Goal: Task Accomplishment & Management: Use online tool/utility

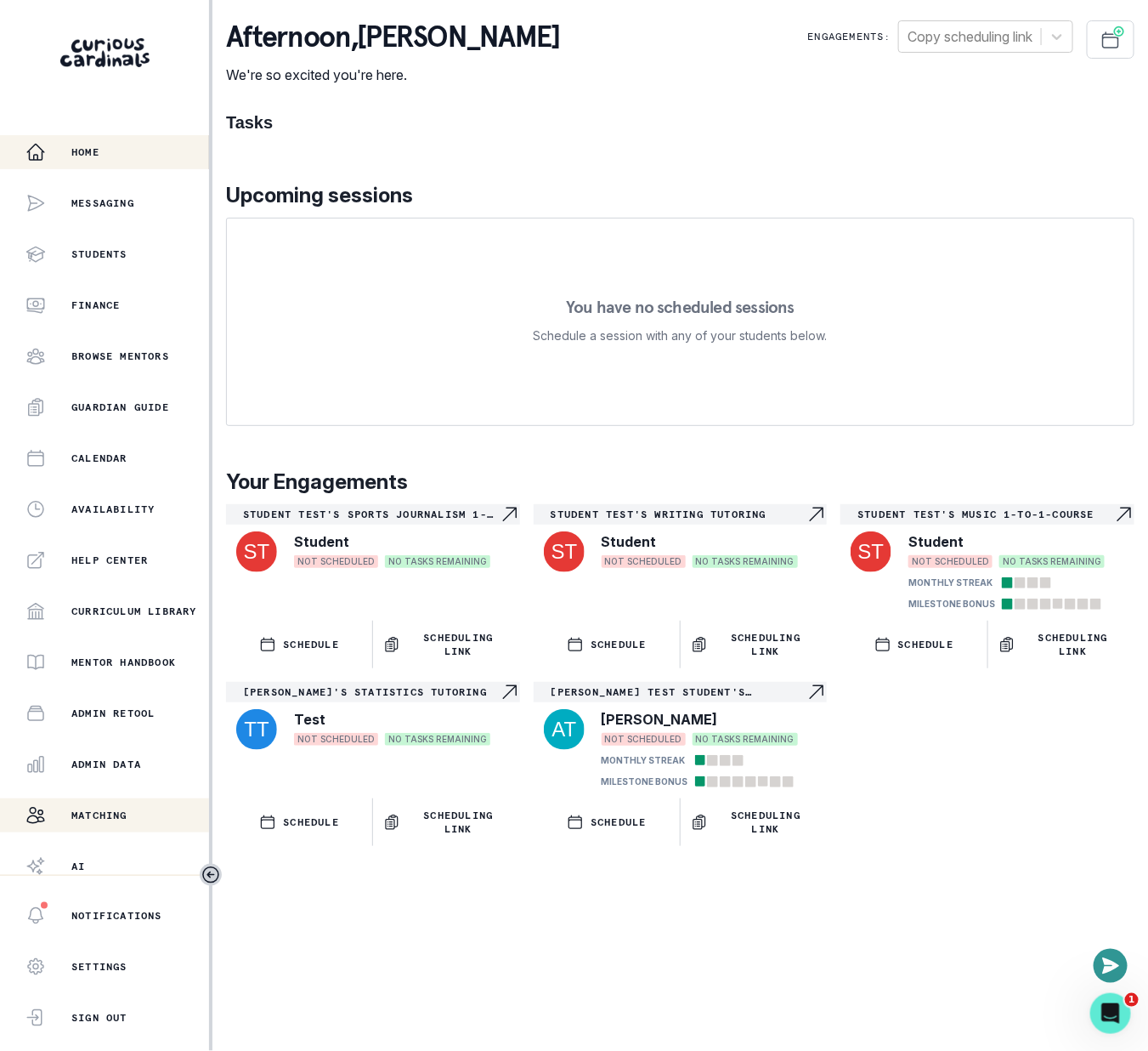
click at [127, 801] on button "Matching" at bounding box center [104, 815] width 209 height 34
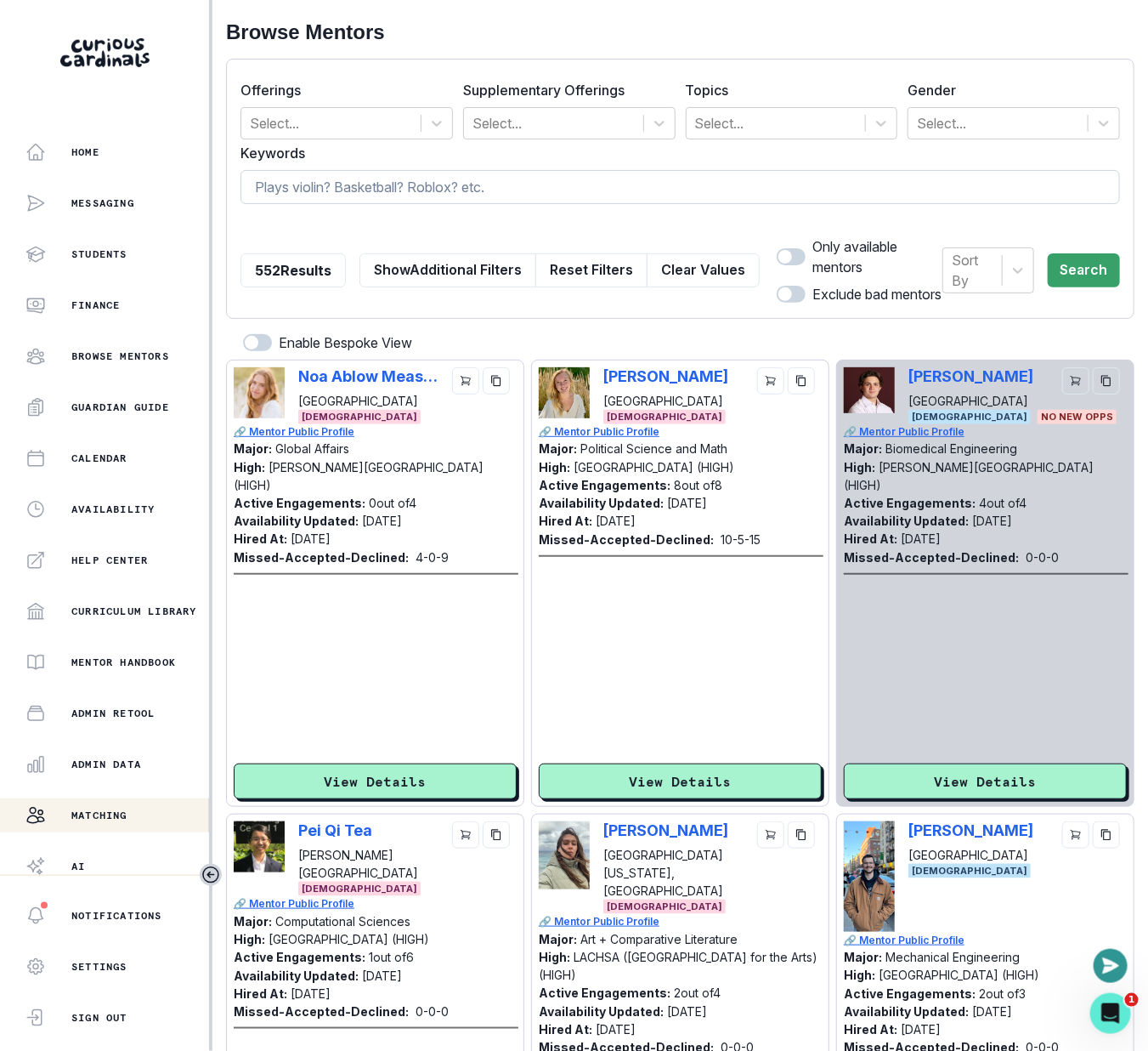
click at [458, 195] on input at bounding box center [680, 187] width 879 height 34
type input "harvard westlake"
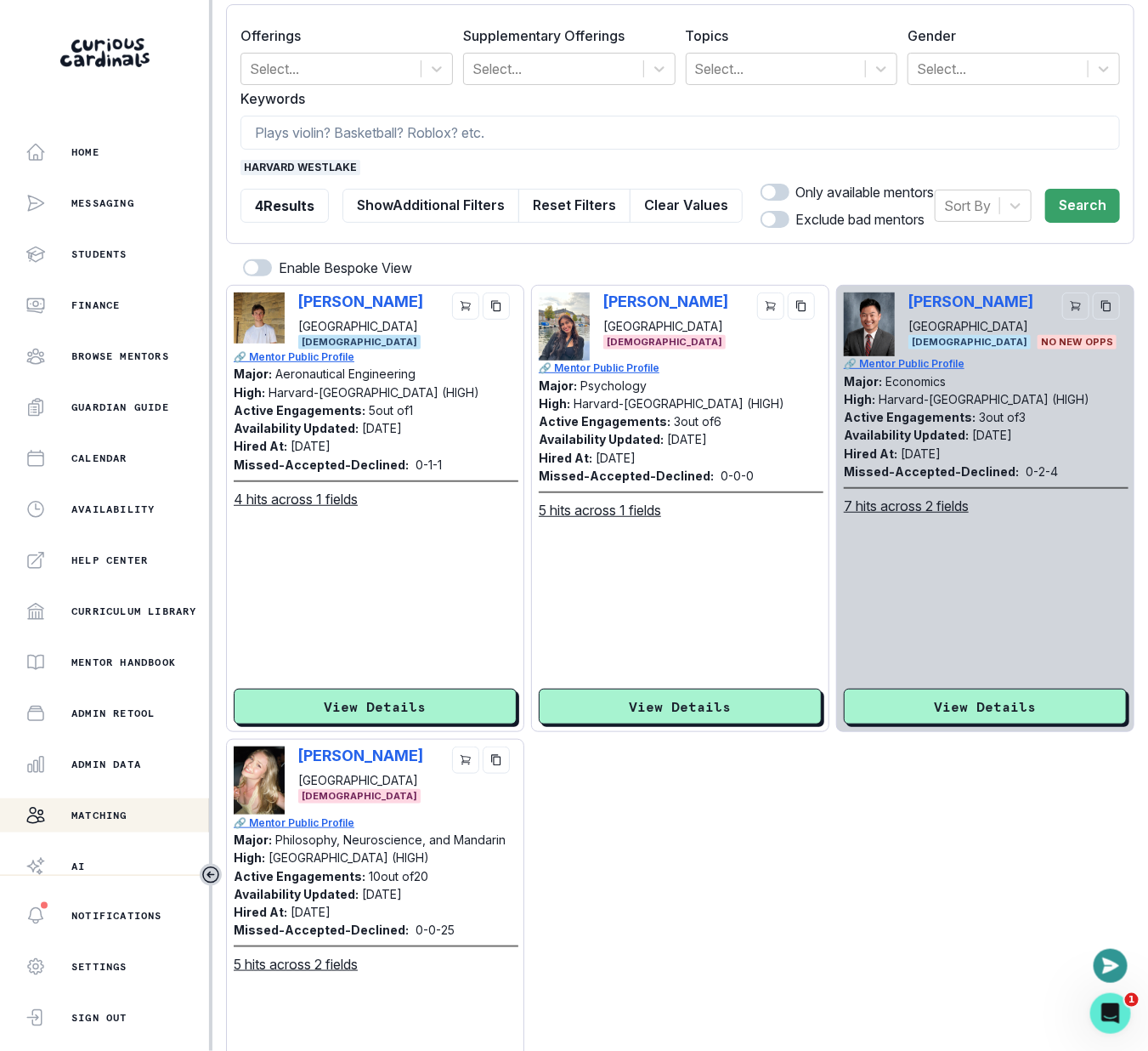
scroll to position [62, 0]
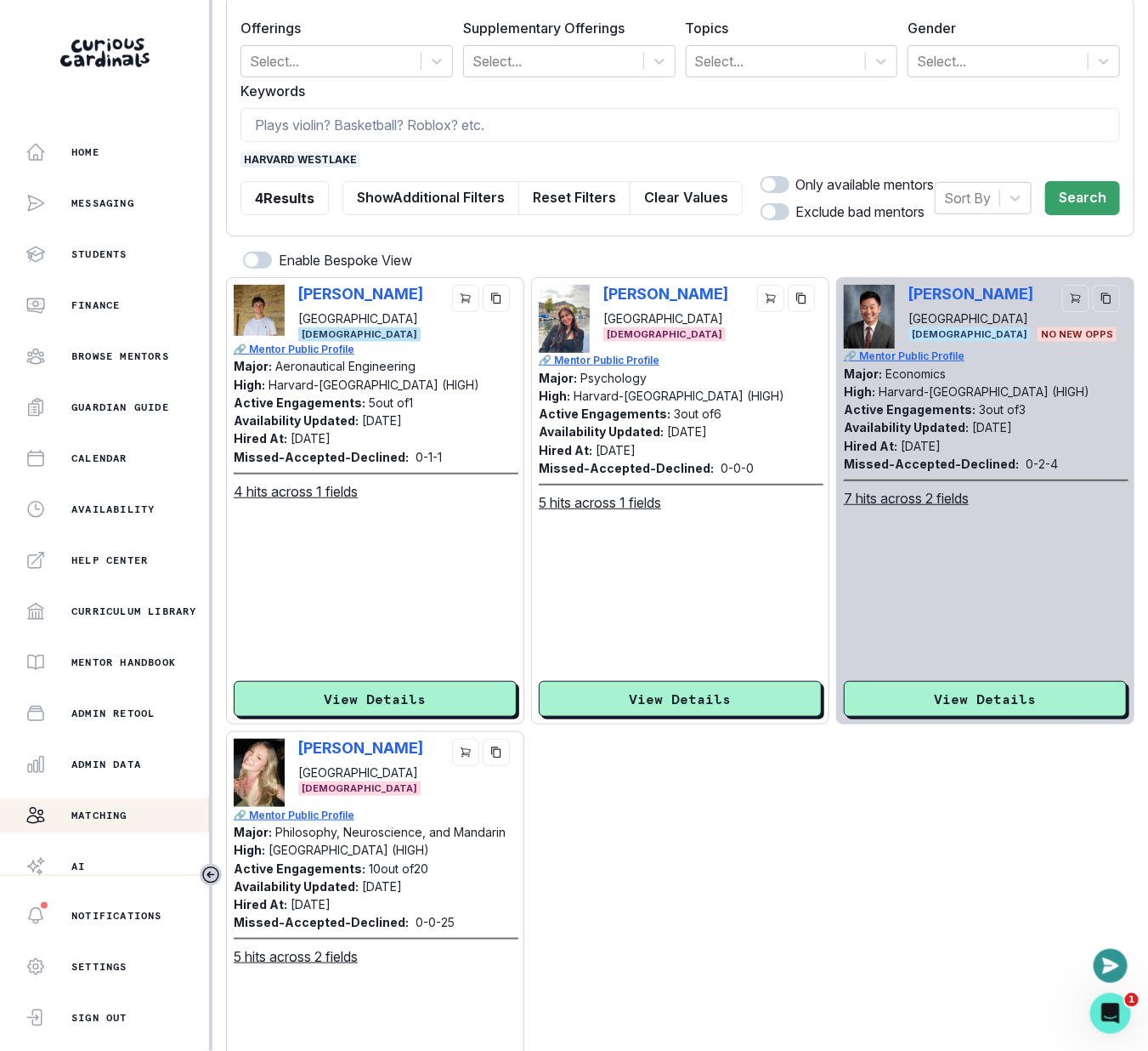
click at [298, 157] on span "harvard westlake" at bounding box center [300, 159] width 120 height 15
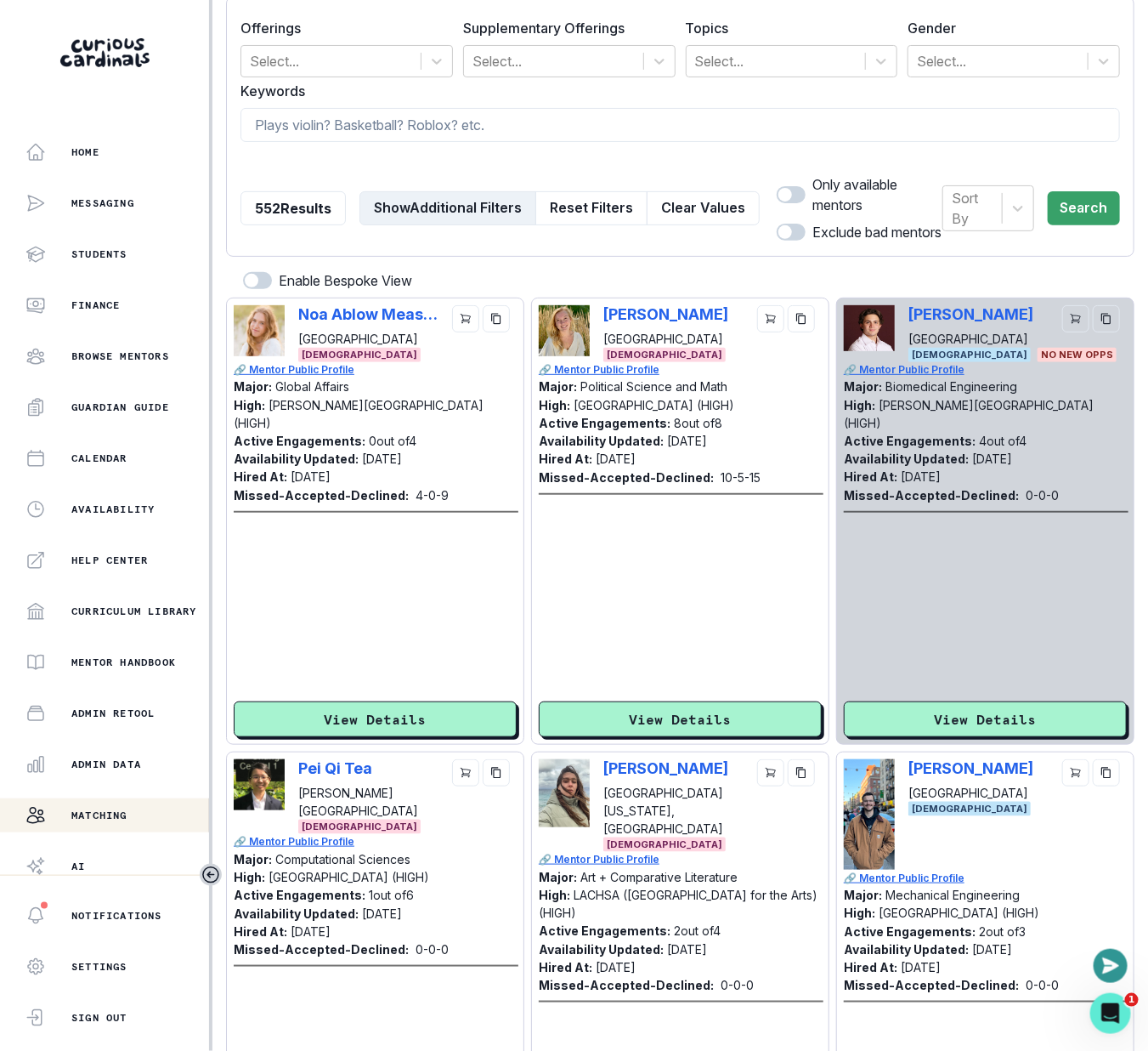
click at [435, 209] on button "Show Additional Filters" at bounding box center [448, 208] width 176 height 34
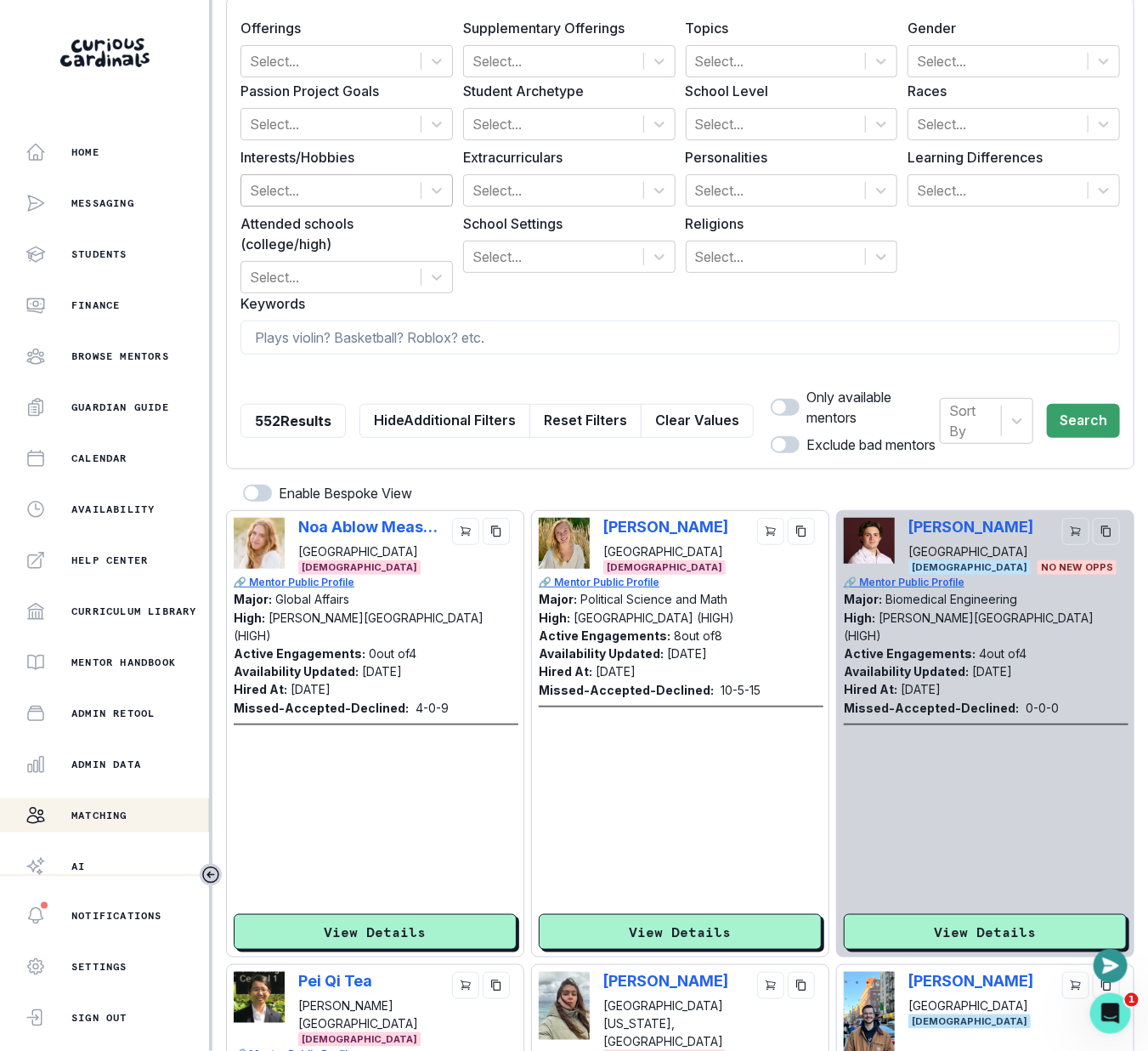
click at [298, 183] on div at bounding box center [331, 190] width 162 height 24
click at [494, 276] on div "School Settings Select..." at bounding box center [570, 253] width 212 height 80
click at [383, 263] on div "Select..." at bounding box center [331, 277] width 179 height 31
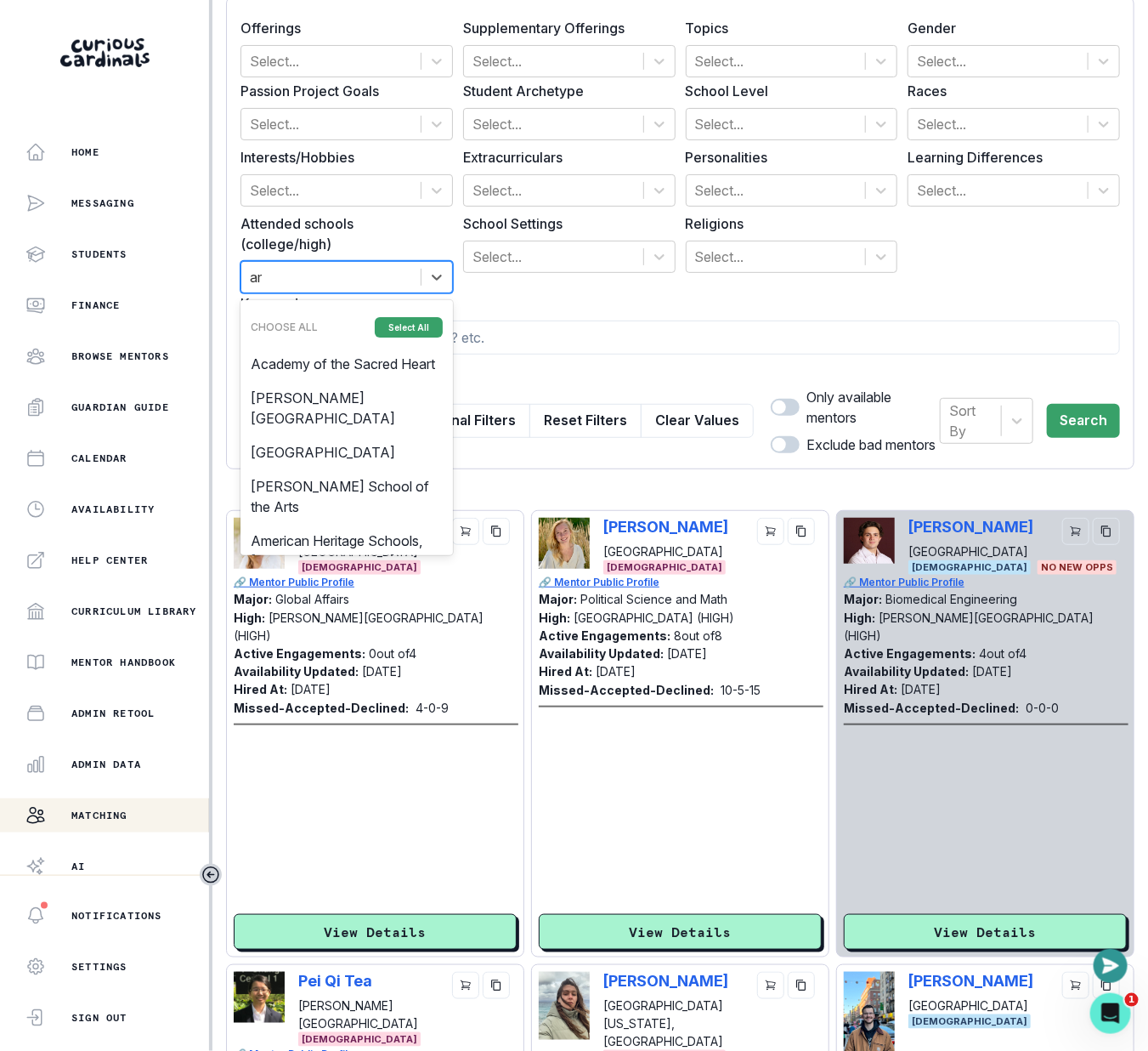
type input "a"
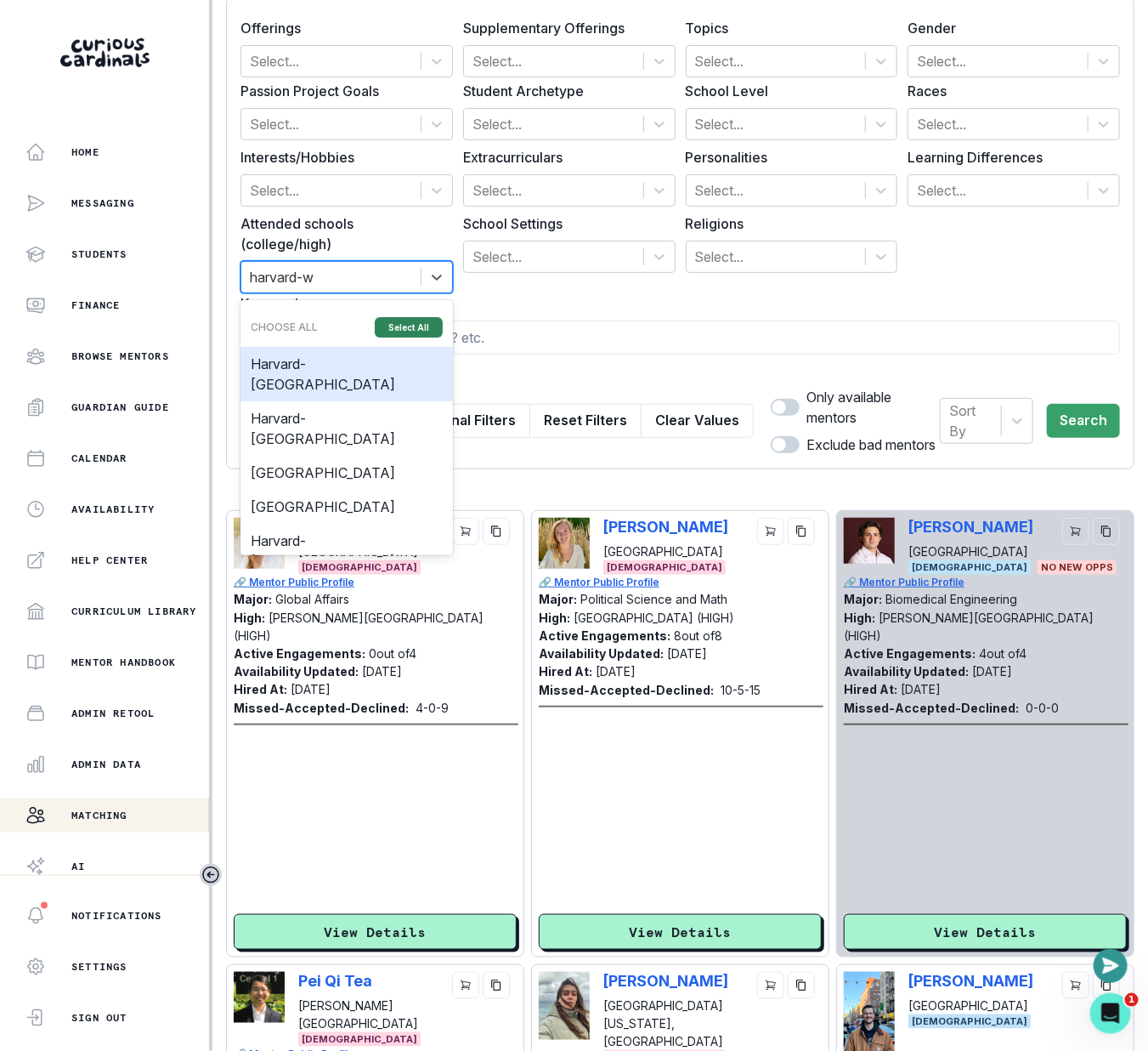
click at [419, 320] on button "Select All" at bounding box center [408, 327] width 68 height 20
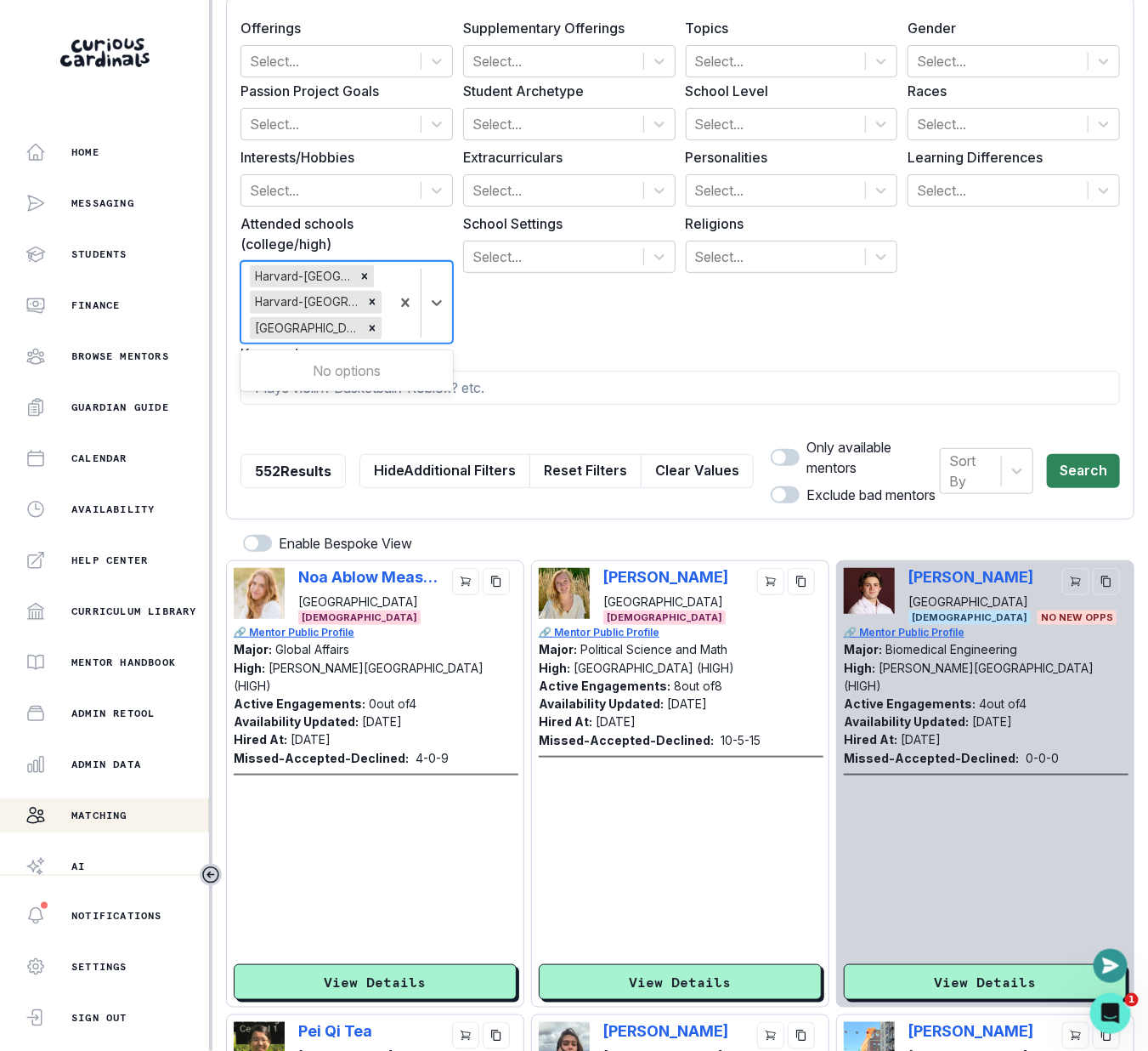
type input "harvard-w"
click at [1095, 462] on button "Search" at bounding box center [1083, 471] width 73 height 34
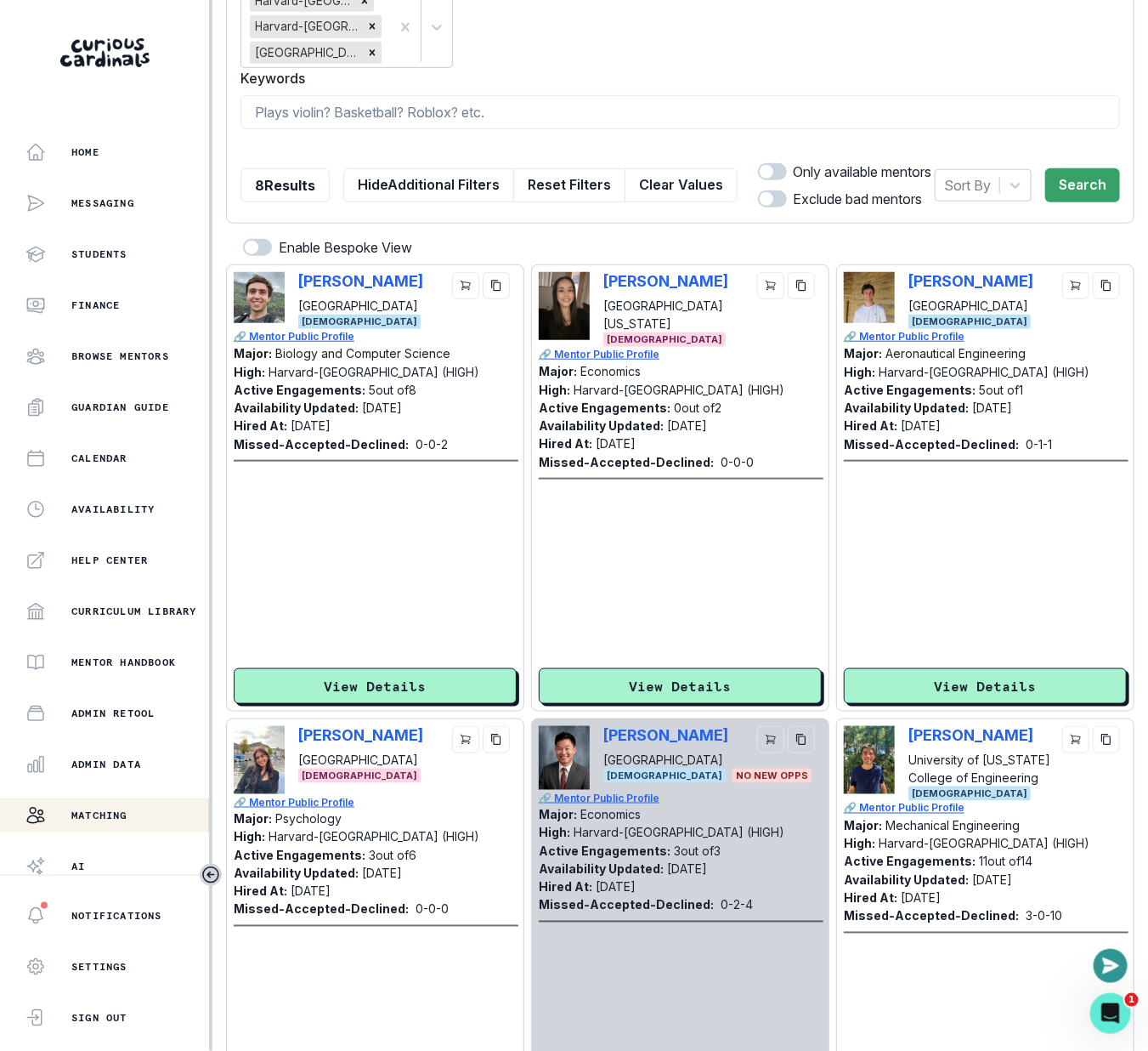
scroll to position [0, 0]
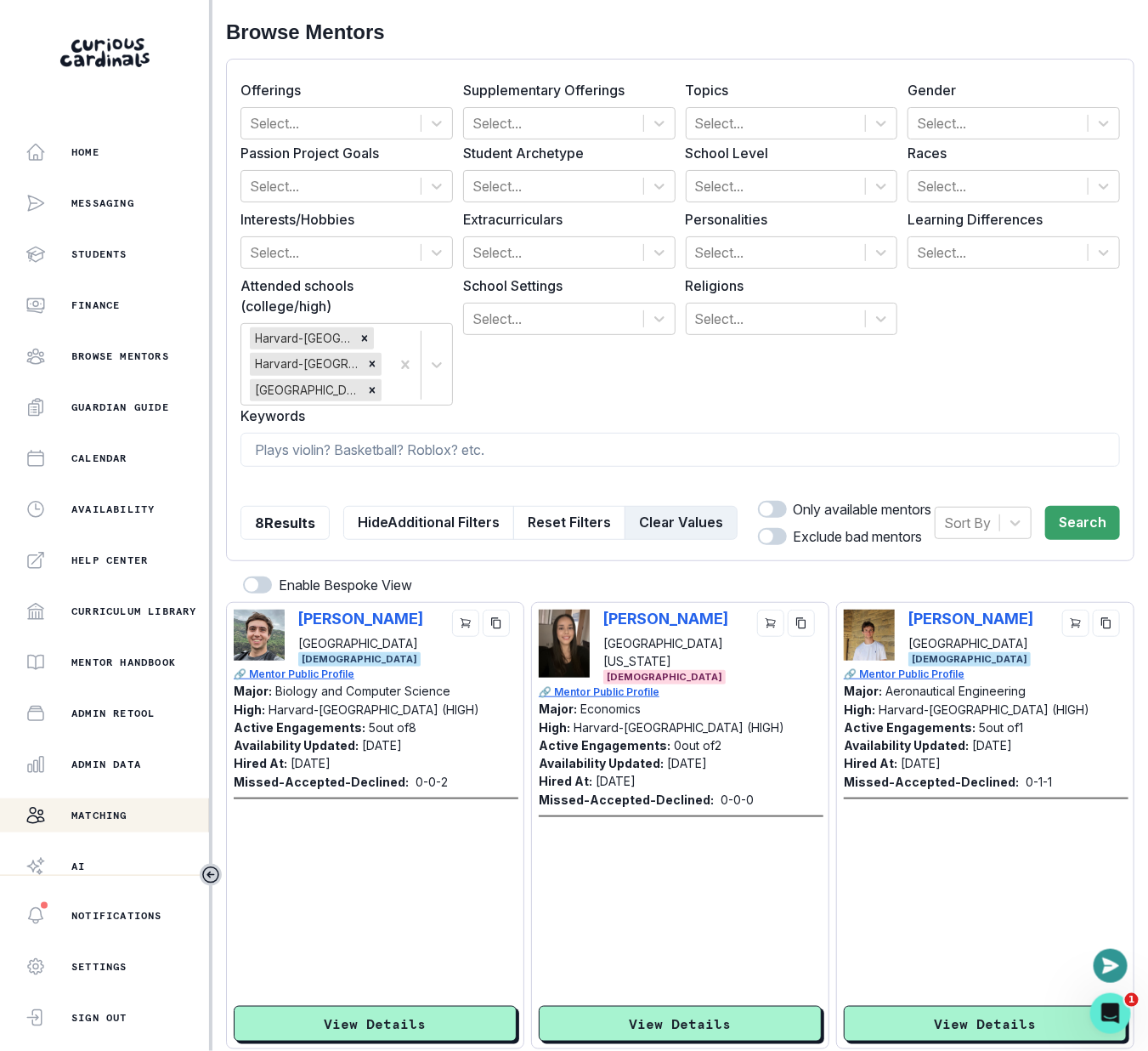
click at [662, 518] on button "Clear Values" at bounding box center [681, 522] width 113 height 34
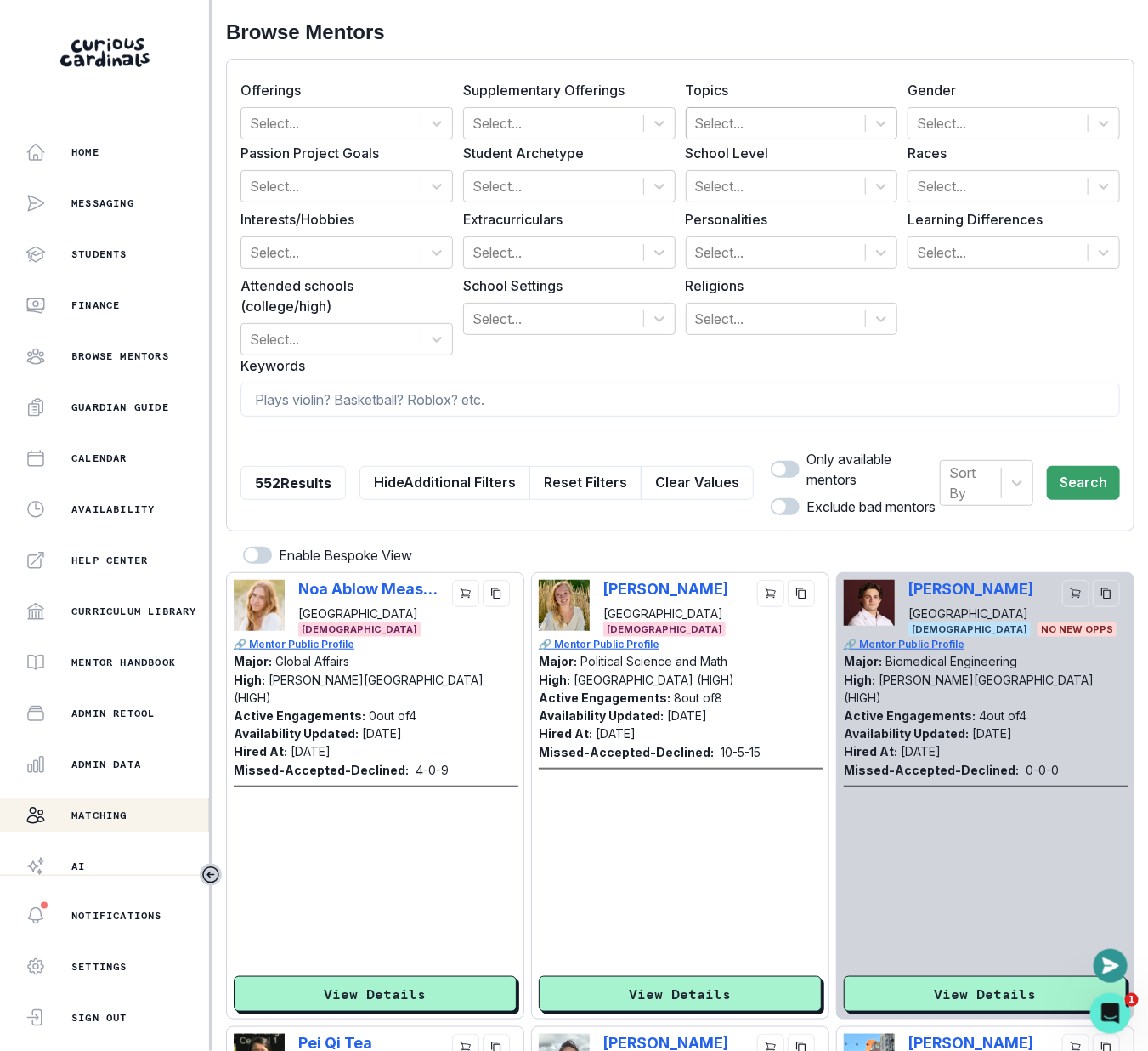
click at [778, 135] on div "Select..." at bounding box center [777, 123] width 179 height 31
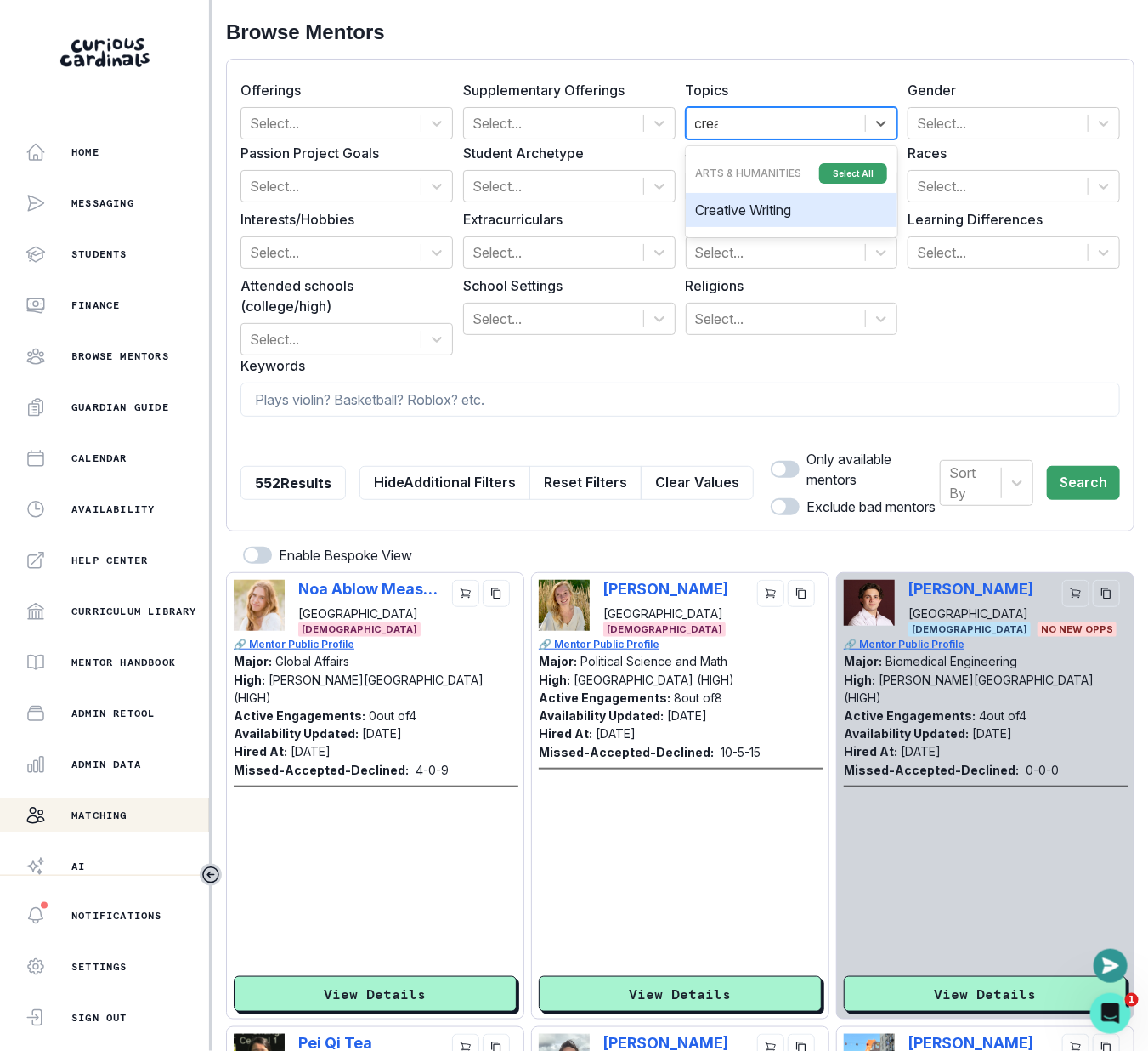
type input "creat"
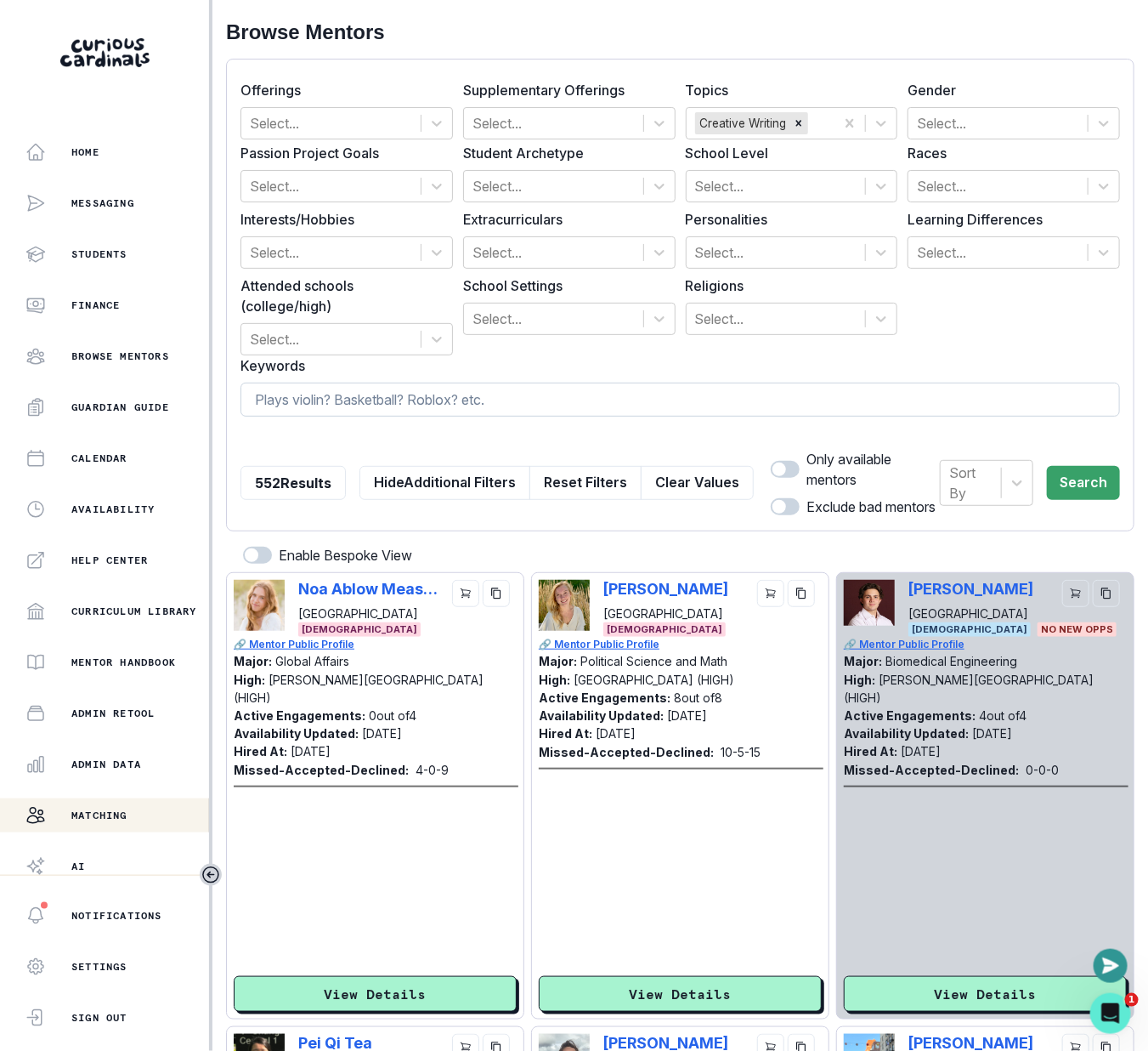
click at [635, 407] on input at bounding box center [680, 400] width 879 height 34
type input "history"
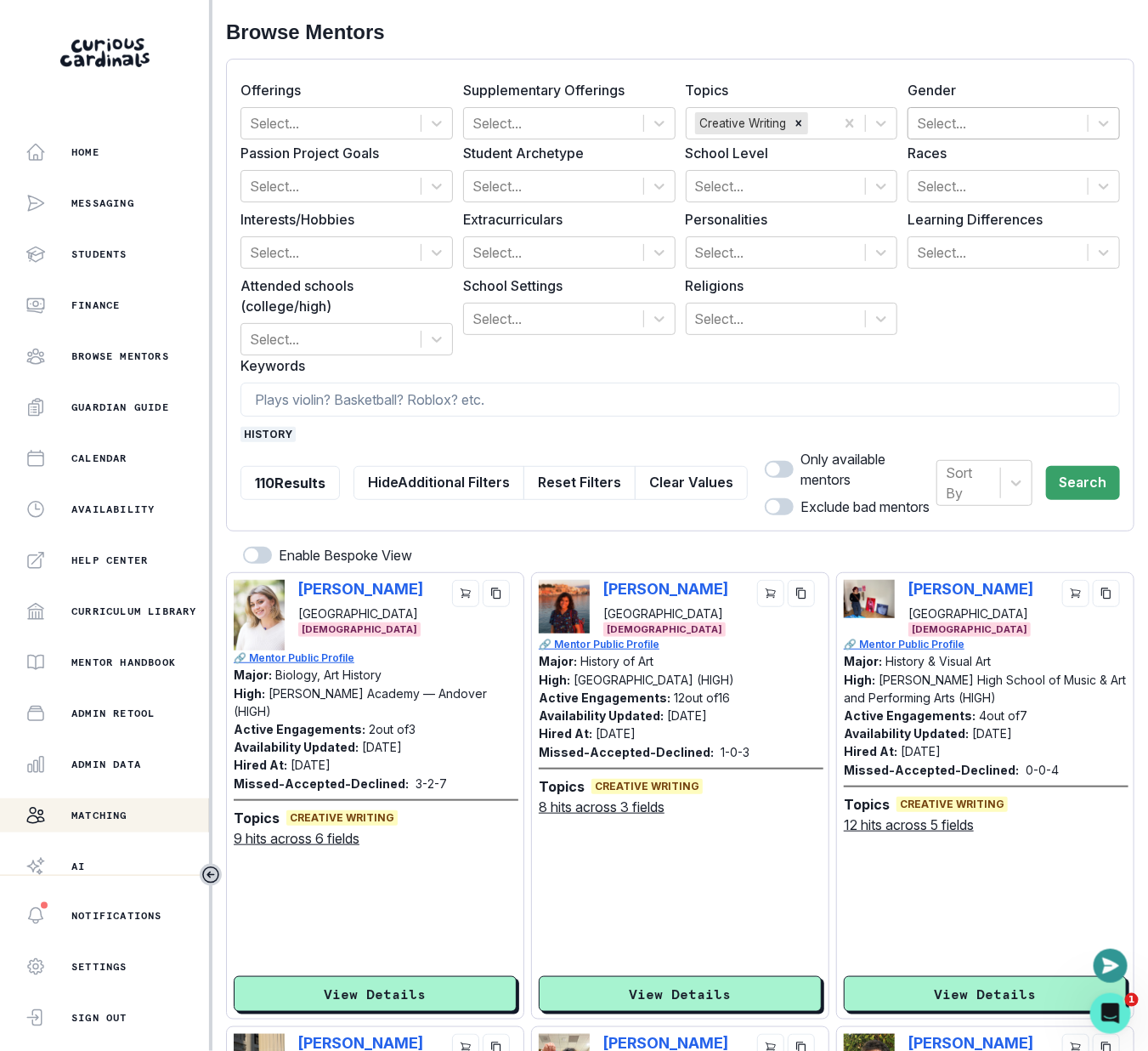
click at [999, 116] on div at bounding box center [998, 123] width 162 height 24
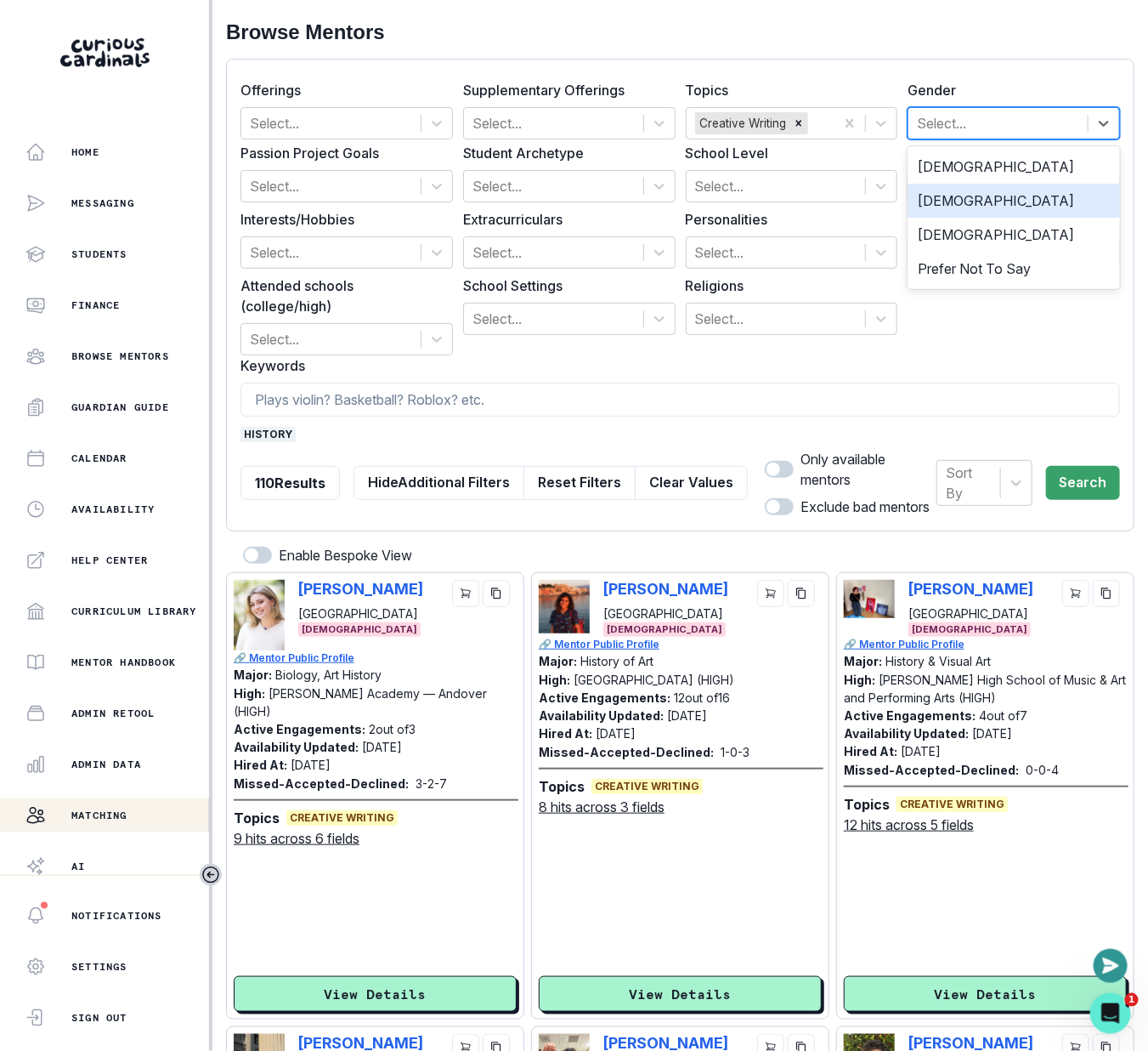
click at [994, 186] on div "[DEMOGRAPHIC_DATA]" at bounding box center [1014, 200] width 212 height 34
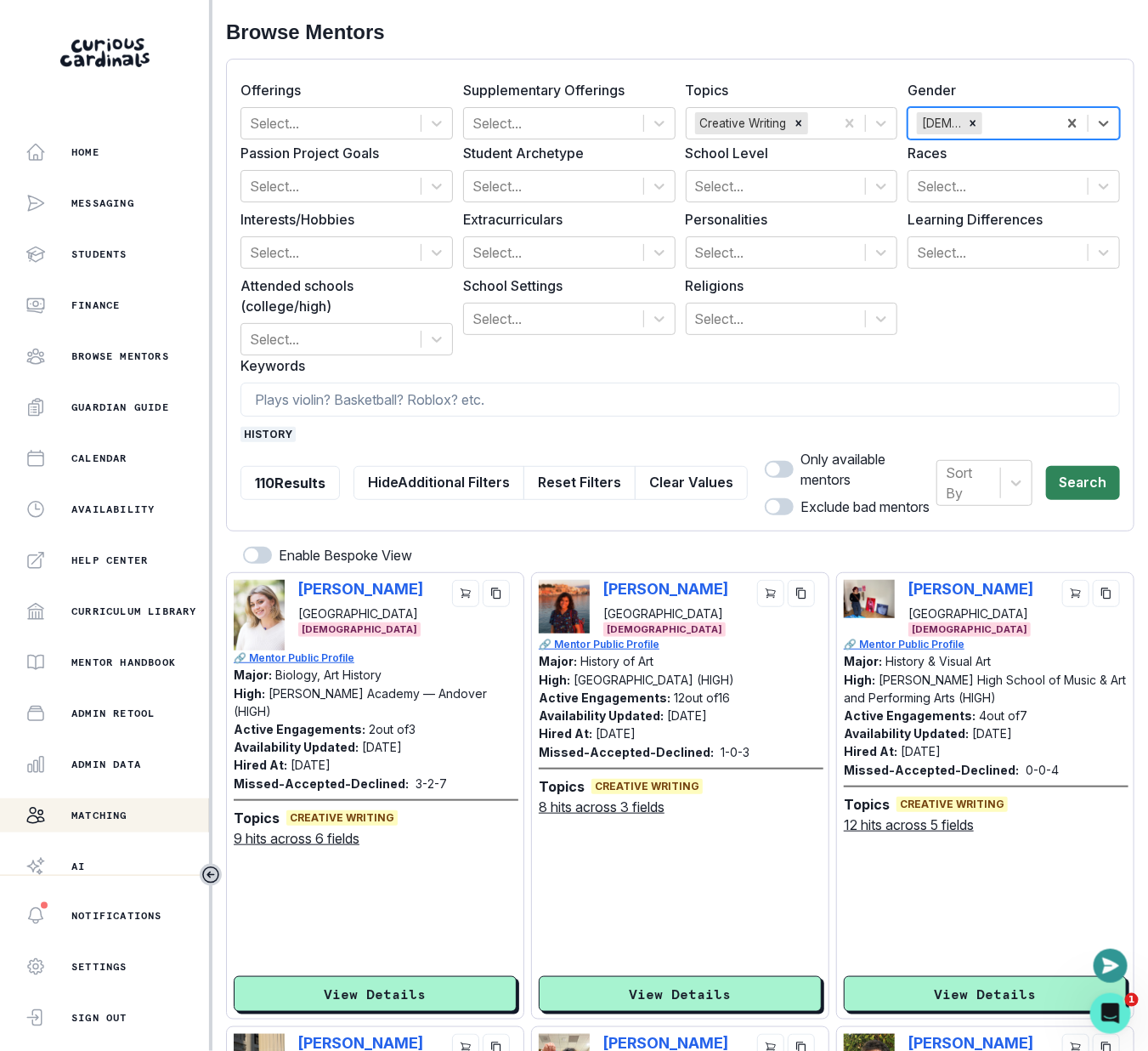
click at [1077, 471] on button "Search" at bounding box center [1083, 483] width 74 height 34
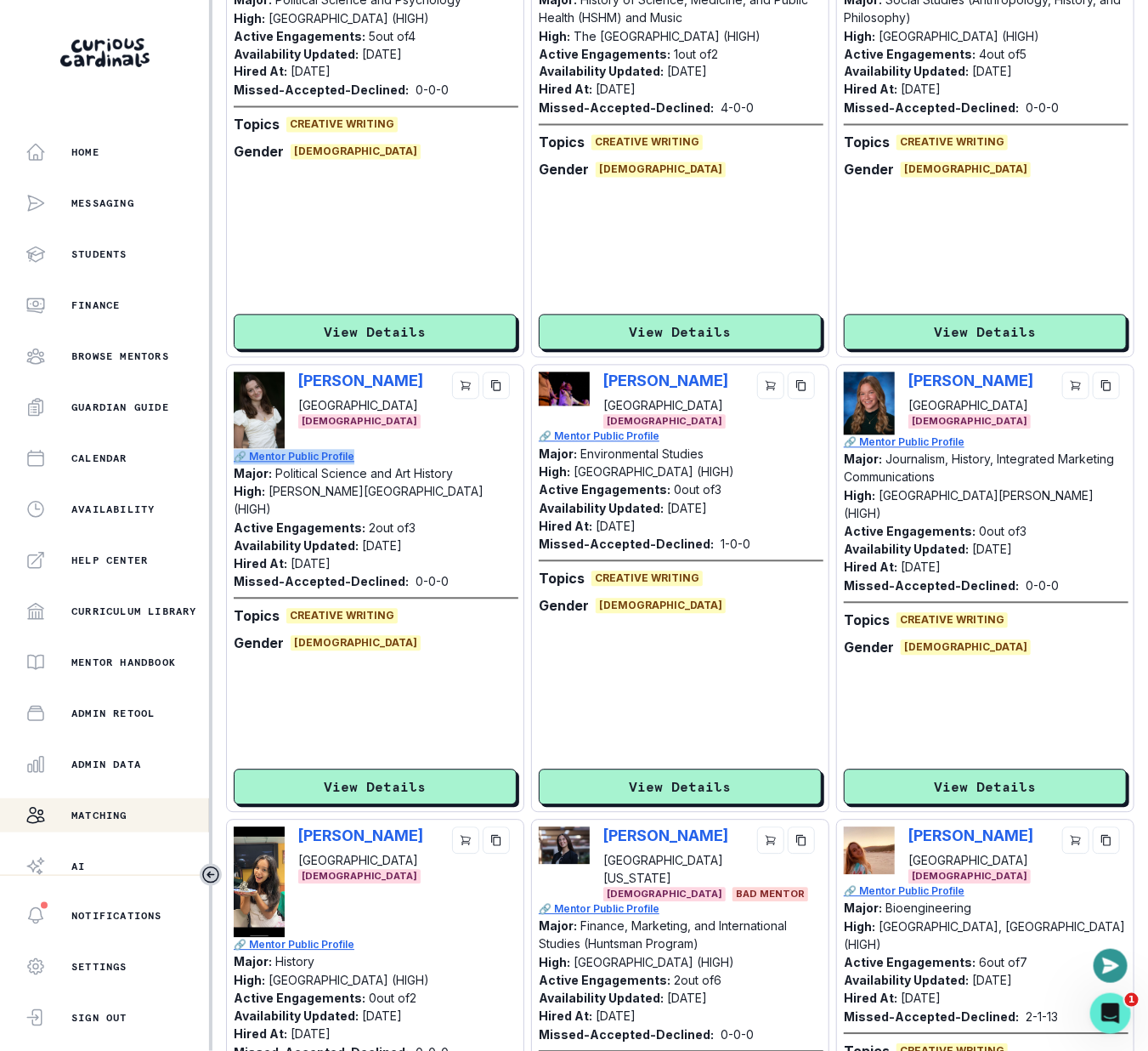
scroll to position [4121, 0]
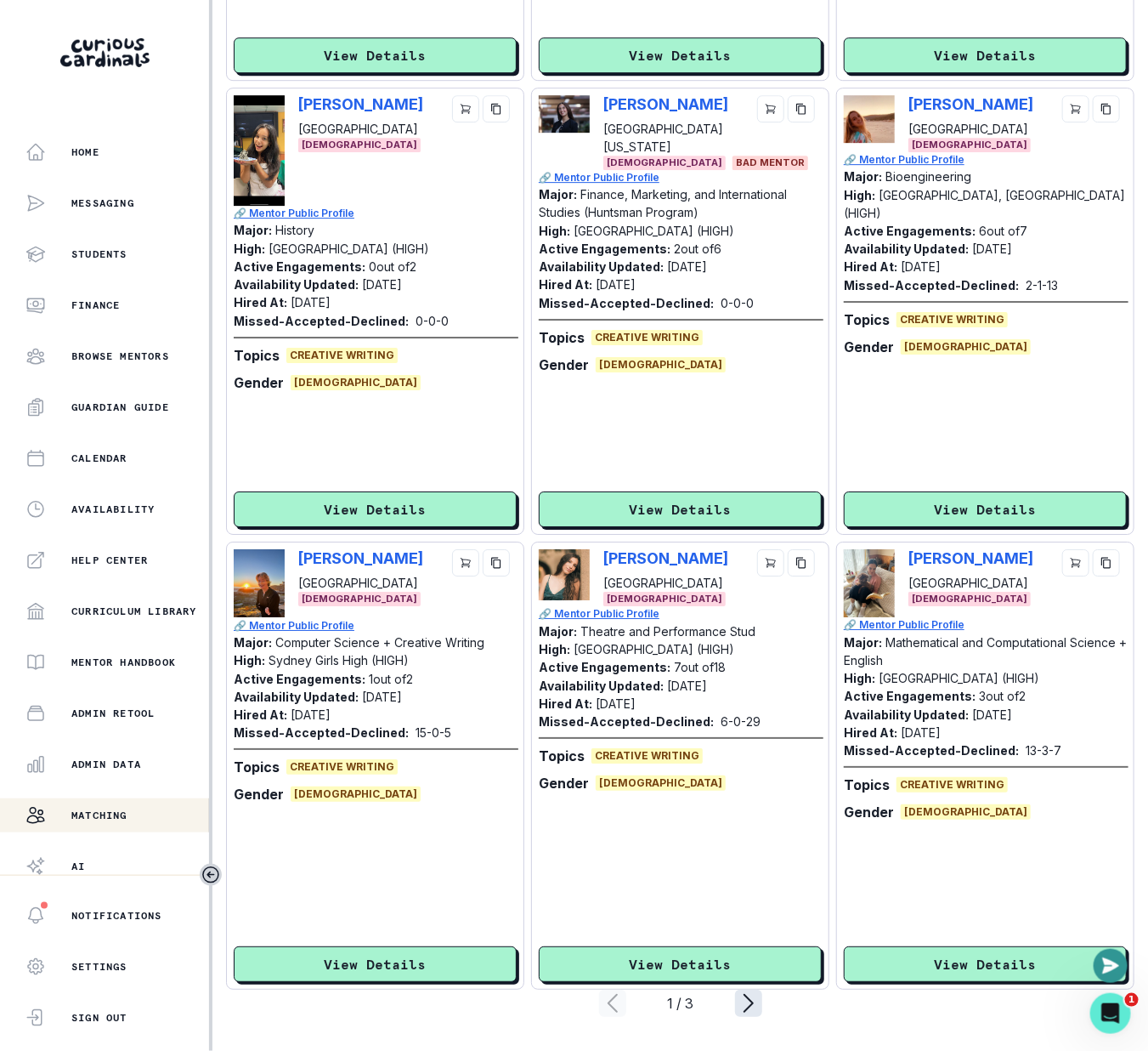
click at [749, 1011] on icon "page right" at bounding box center [749, 1003] width 27 height 27
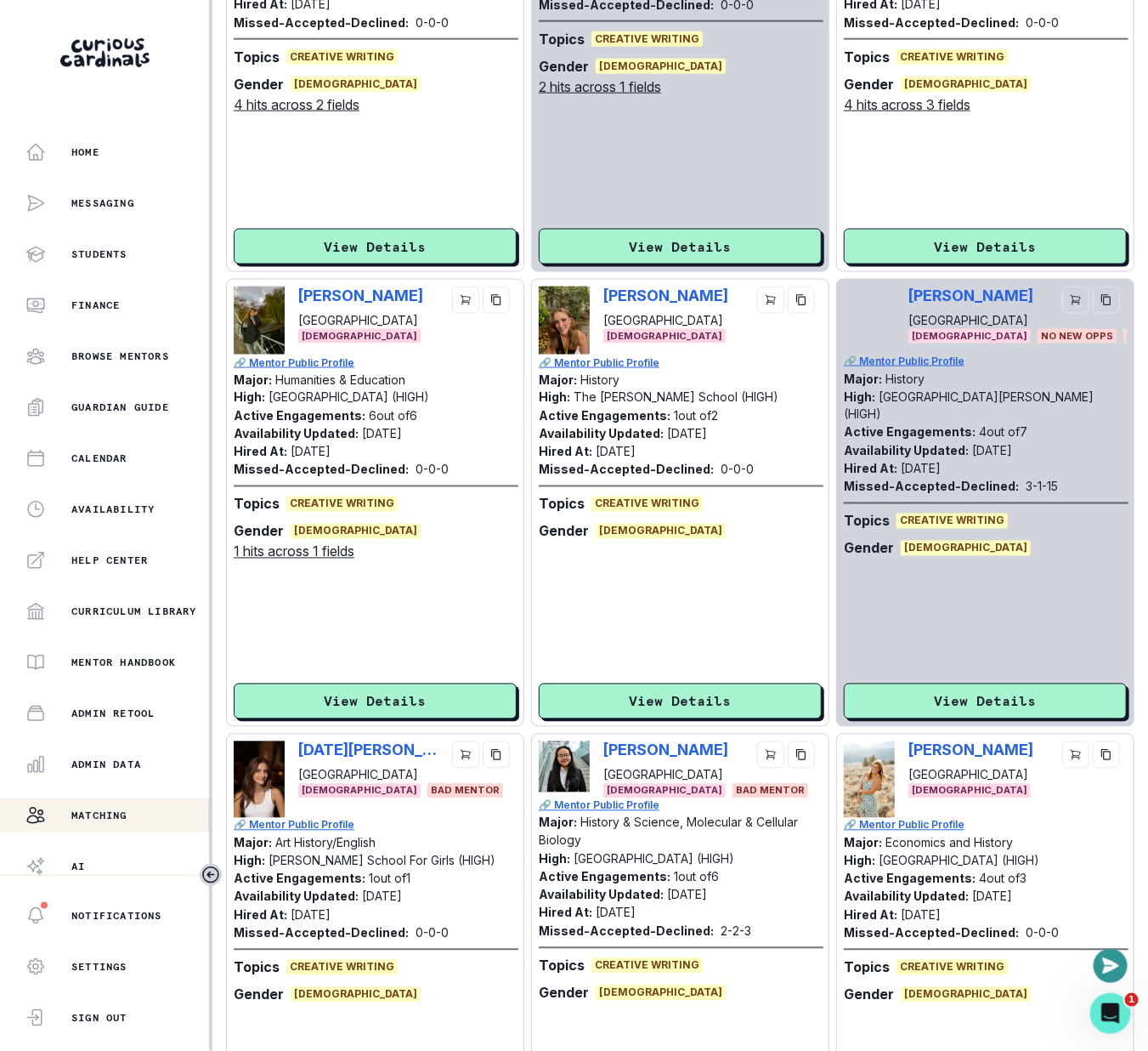
scroll to position [0, 0]
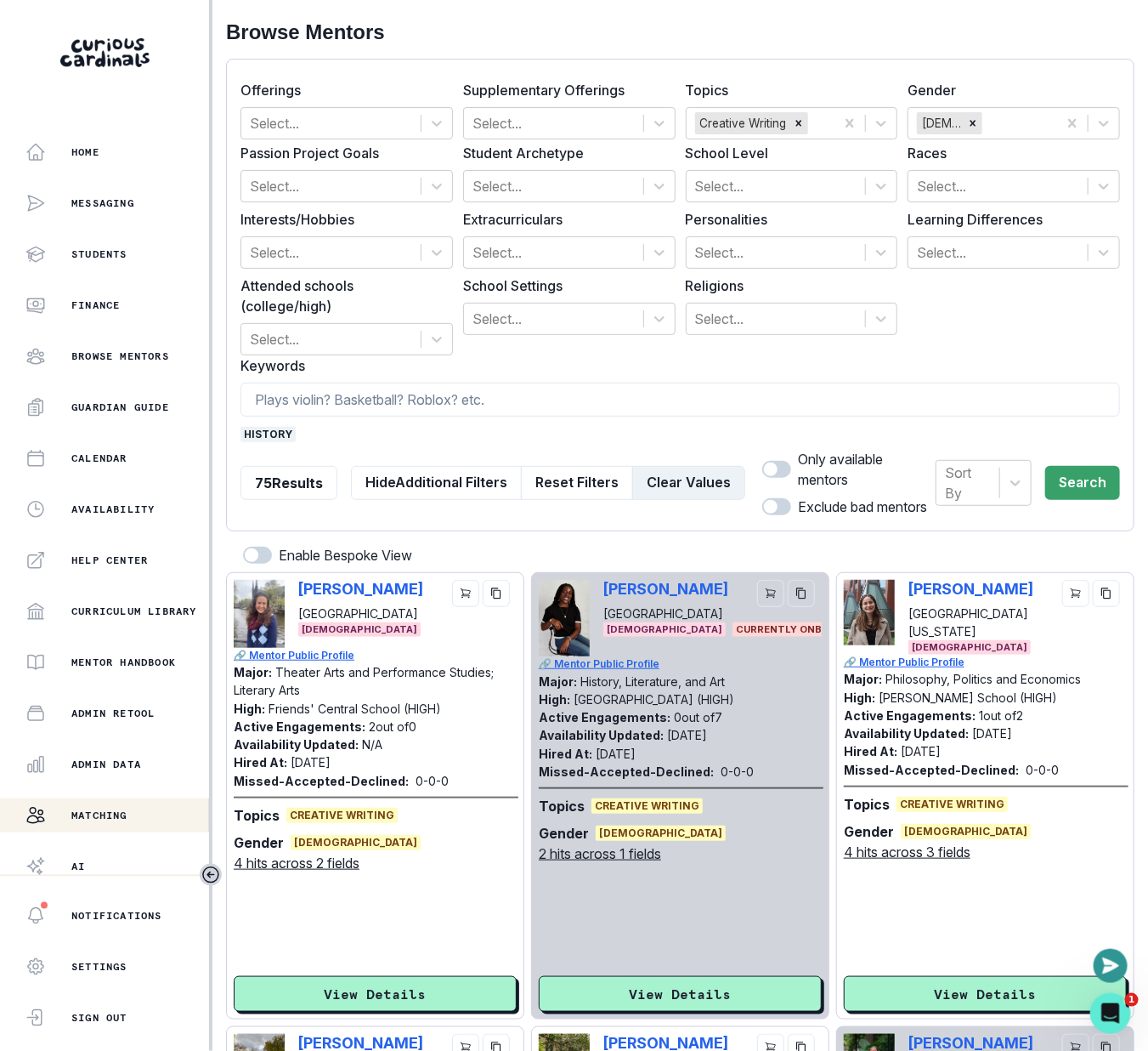
click at [720, 485] on button "Clear Values" at bounding box center [689, 483] width 113 height 34
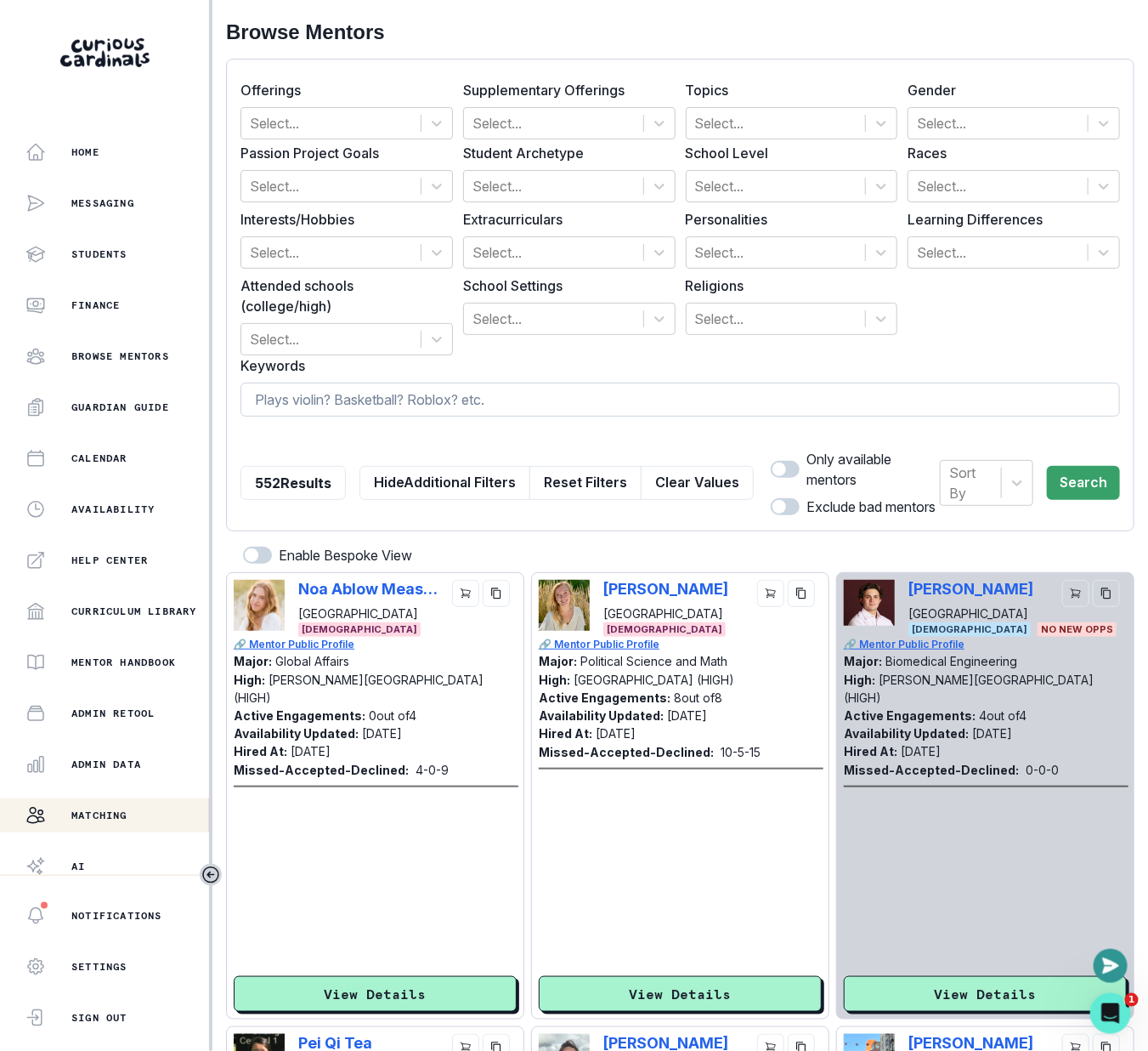
click at [676, 410] on input at bounding box center [680, 400] width 879 height 34
type input "chase"
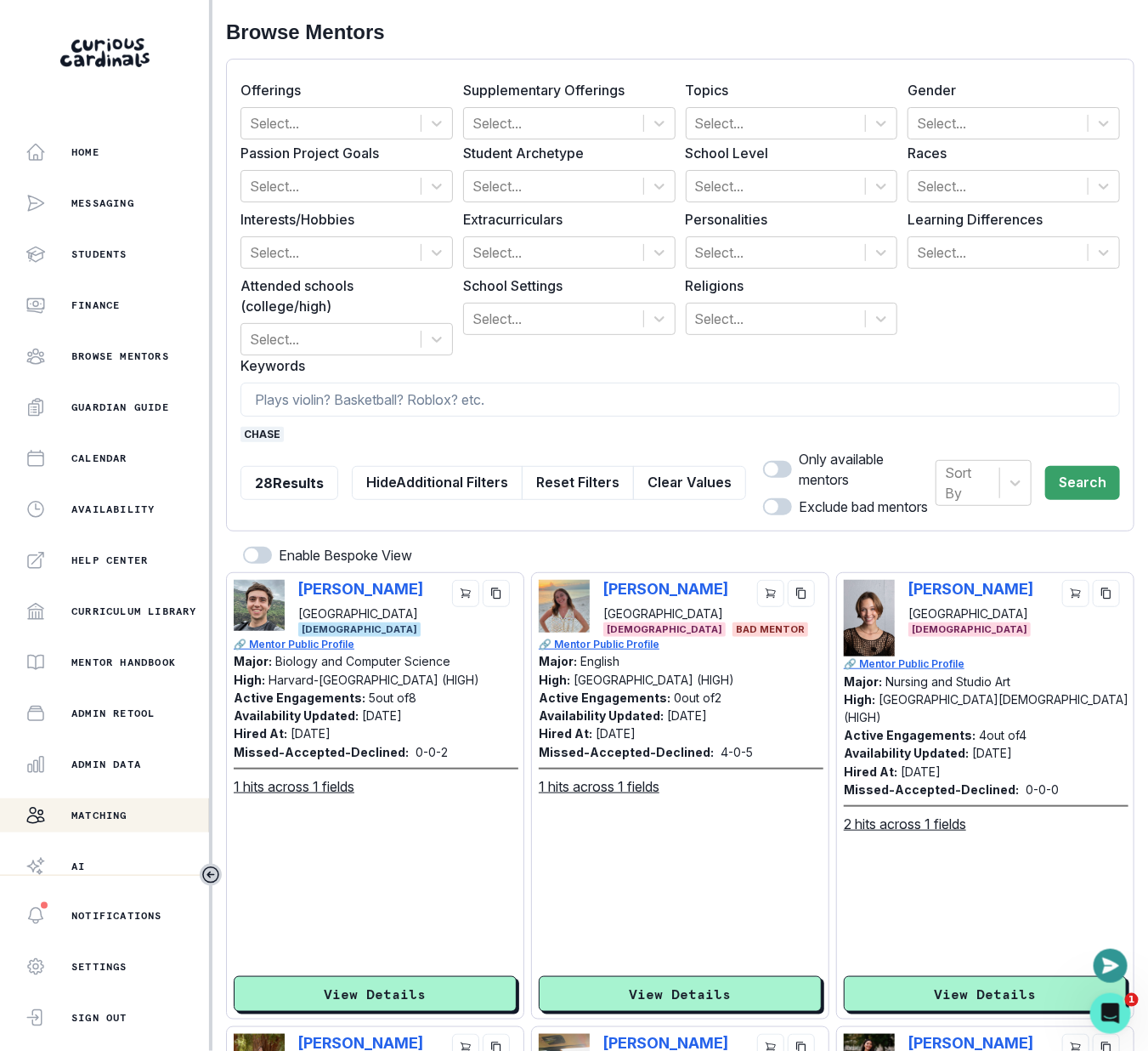
click at [254, 429] on span "chase" at bounding box center [262, 434] width 43 height 15
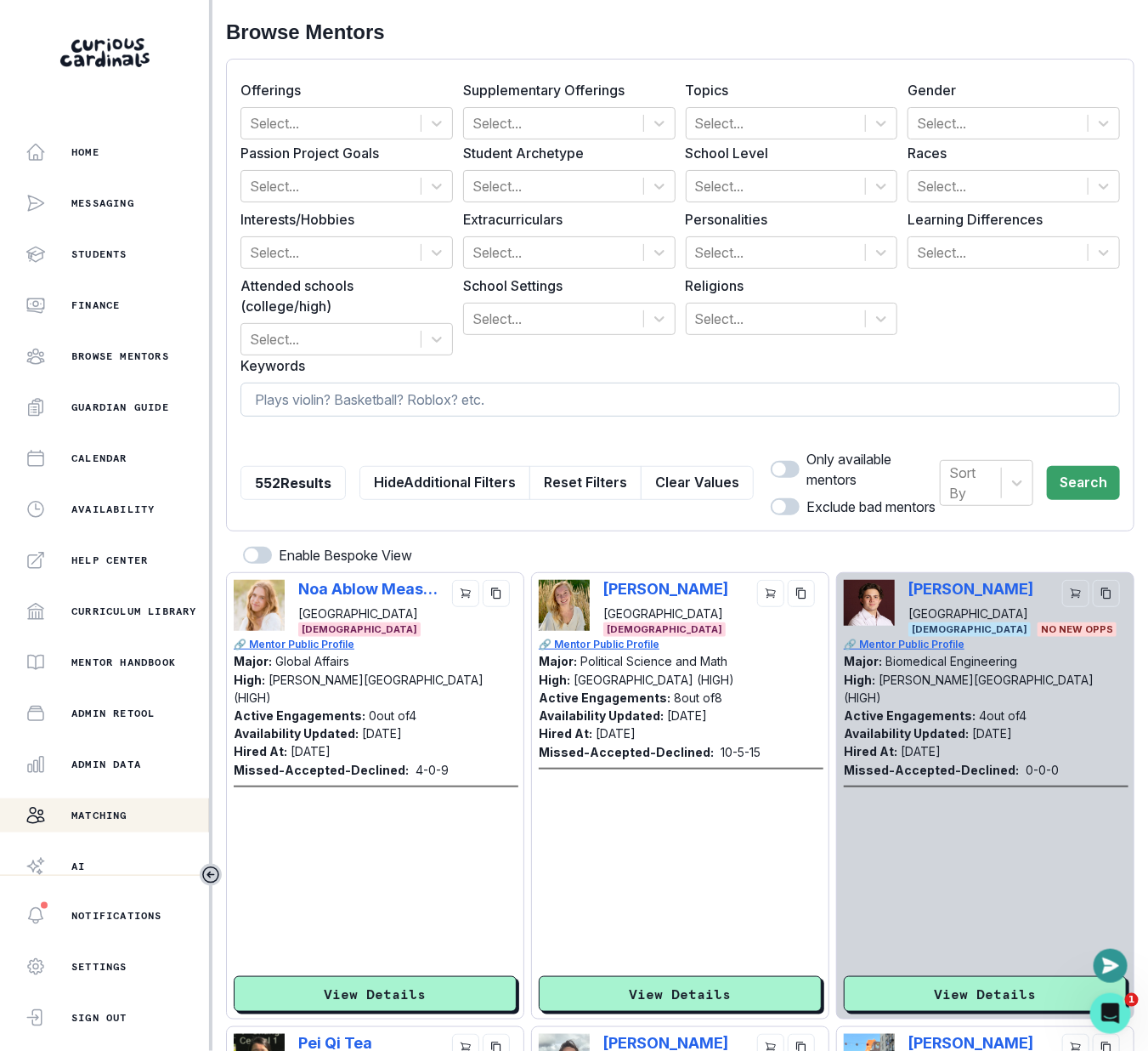
click at [451, 418] on form "Offerings Select... Supplementary Offerings Select... Topics Select... Gender S…" at bounding box center [680, 295] width 879 height 444
click at [451, 414] on input at bounding box center [680, 400] width 879 height 34
type input "microbiology"
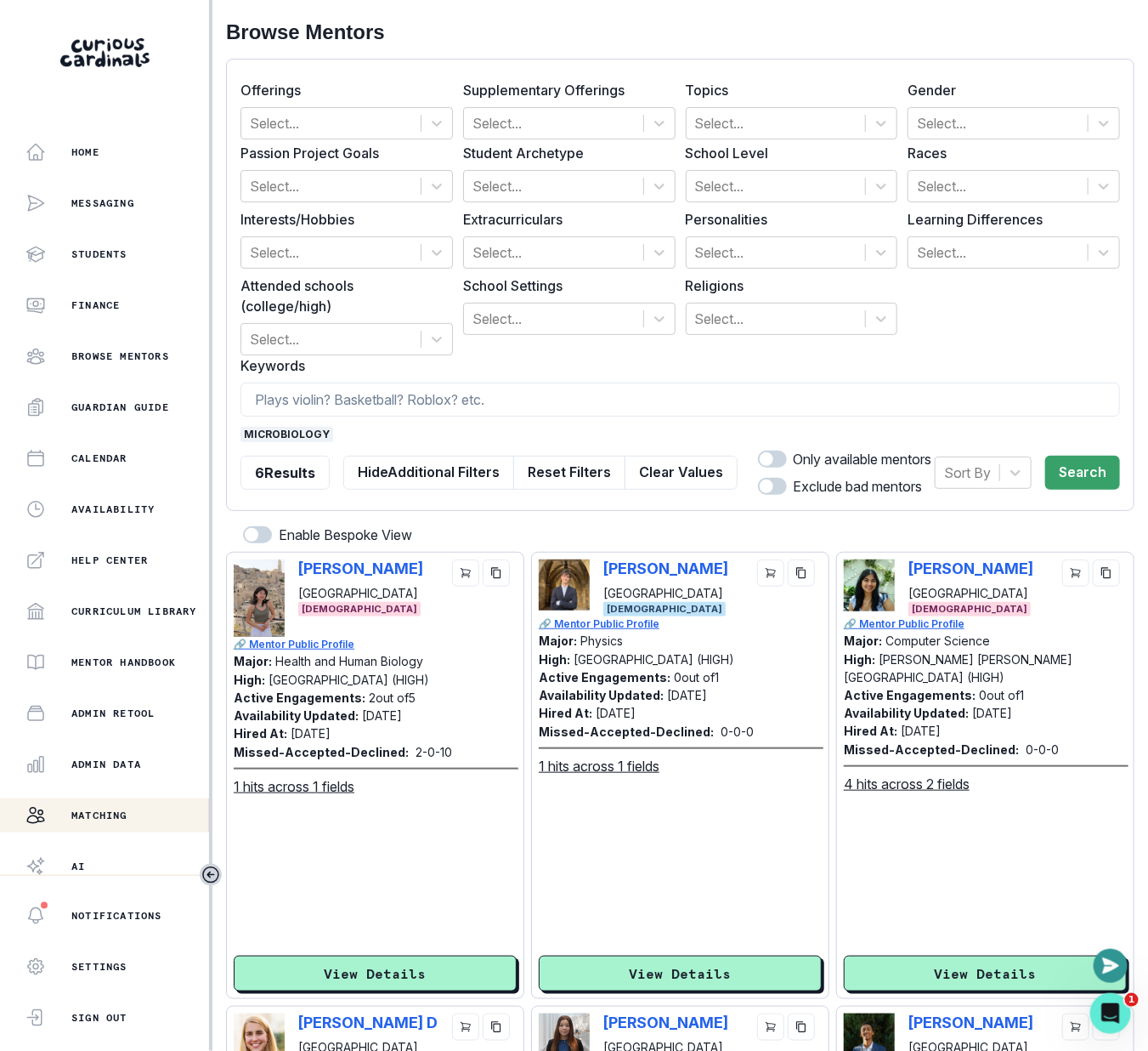
click at [661, 453] on div "6 Results Hide Additional Filters Reset Filters Clear Values" at bounding box center [489, 472] width 498 height 47
click at [816, 121] on div at bounding box center [776, 123] width 162 height 24
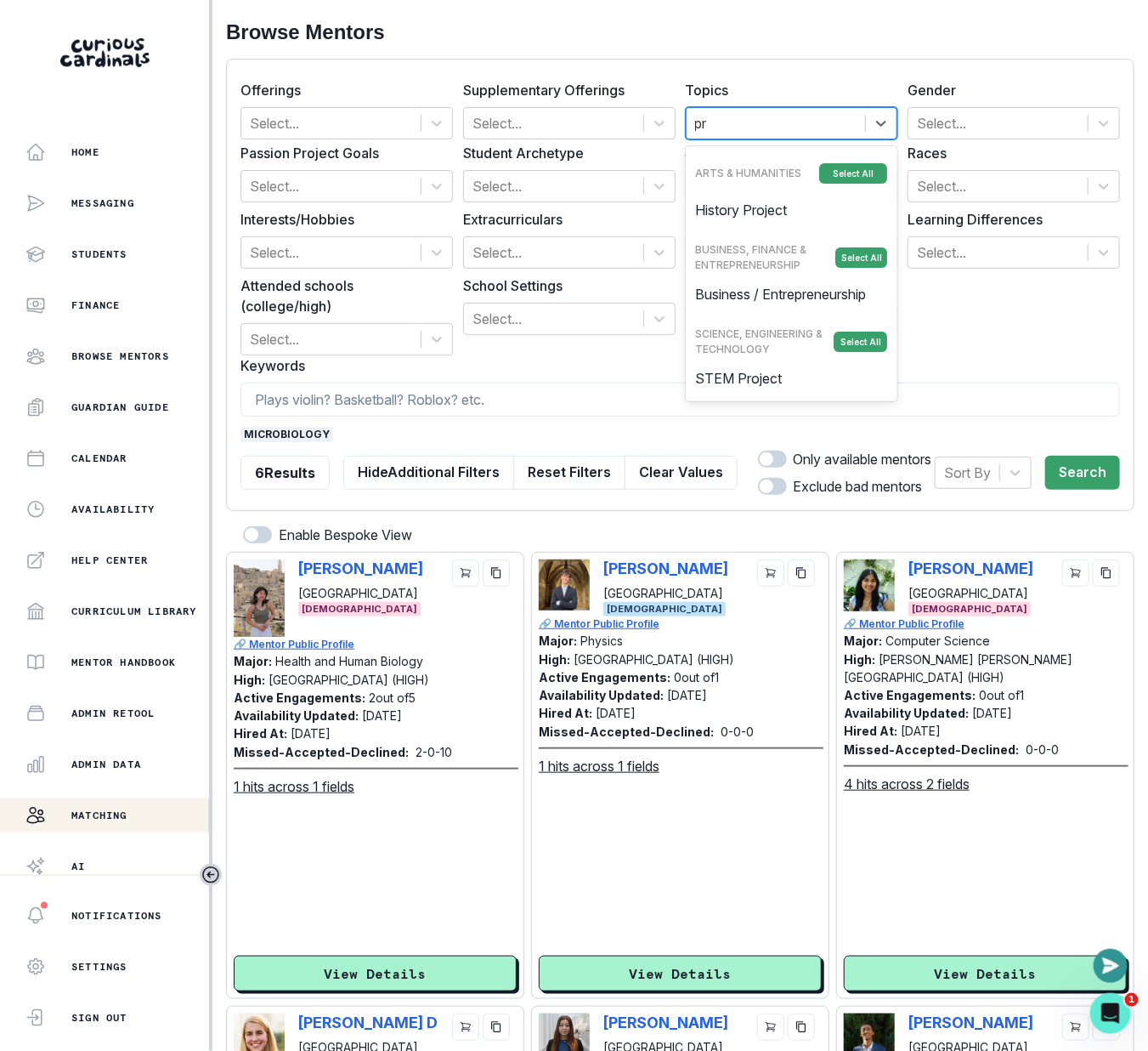
type input "p"
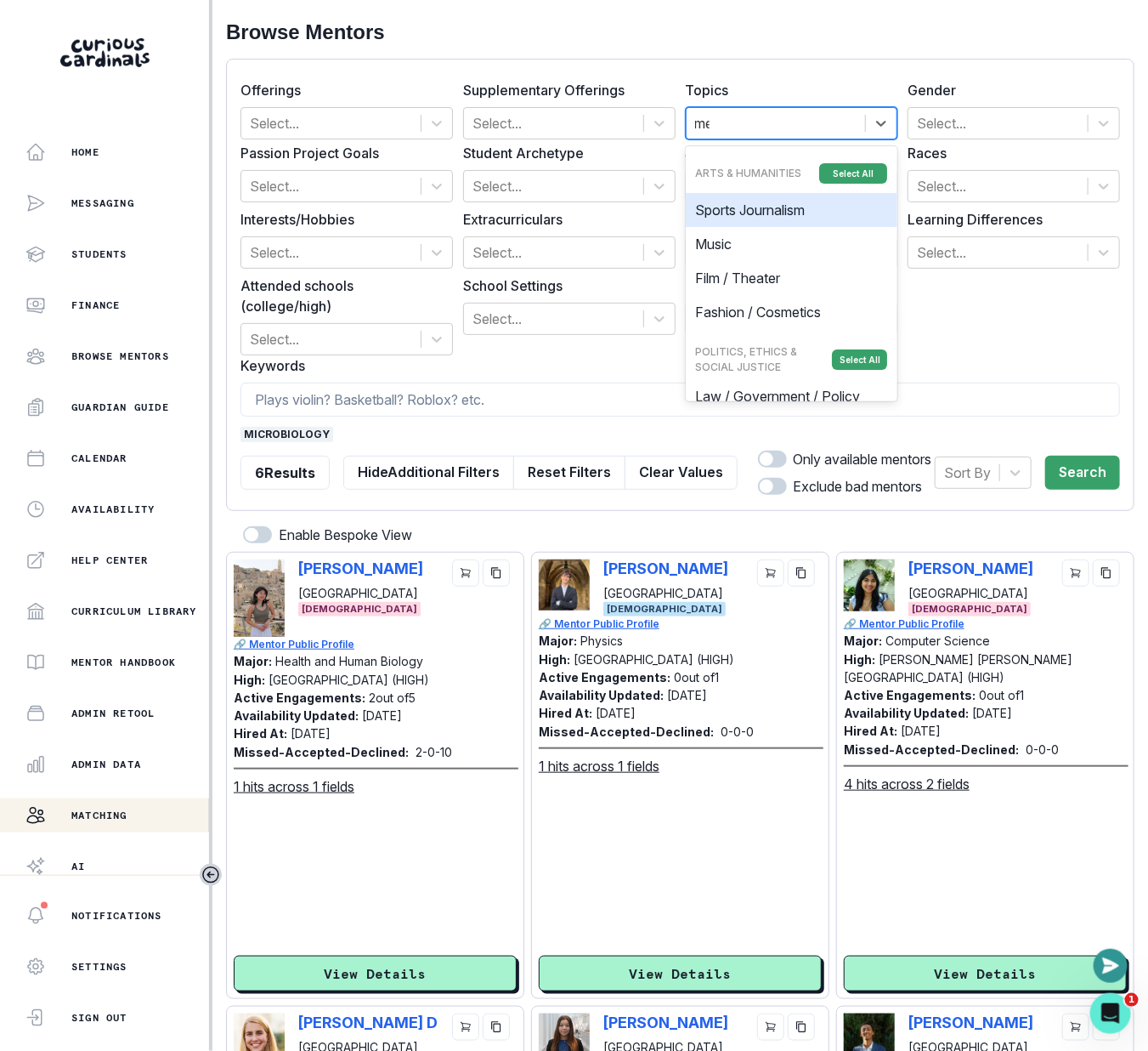
type input "med"
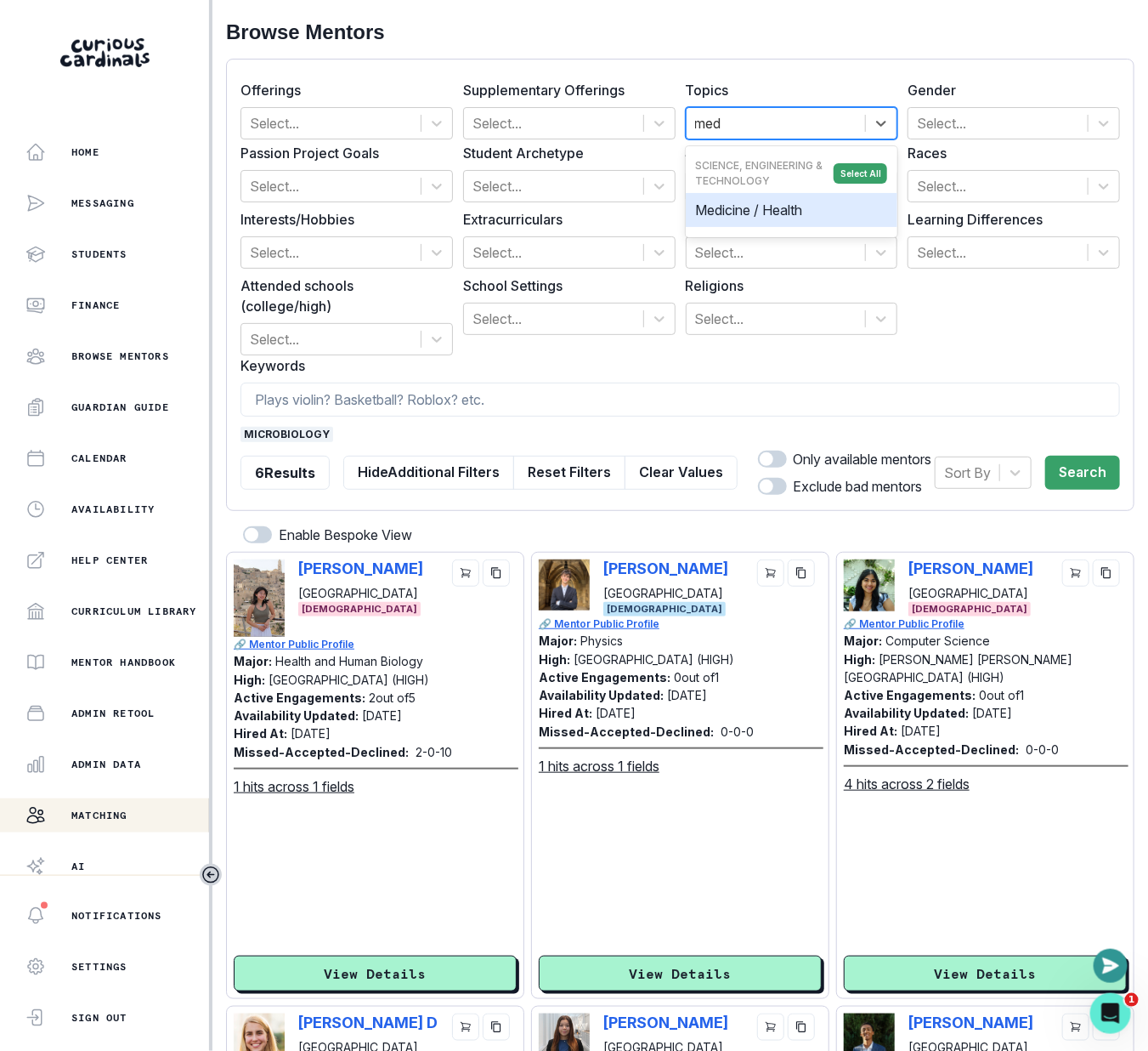
click at [795, 205] on div "Medicine / Health" at bounding box center [793, 210] width 212 height 34
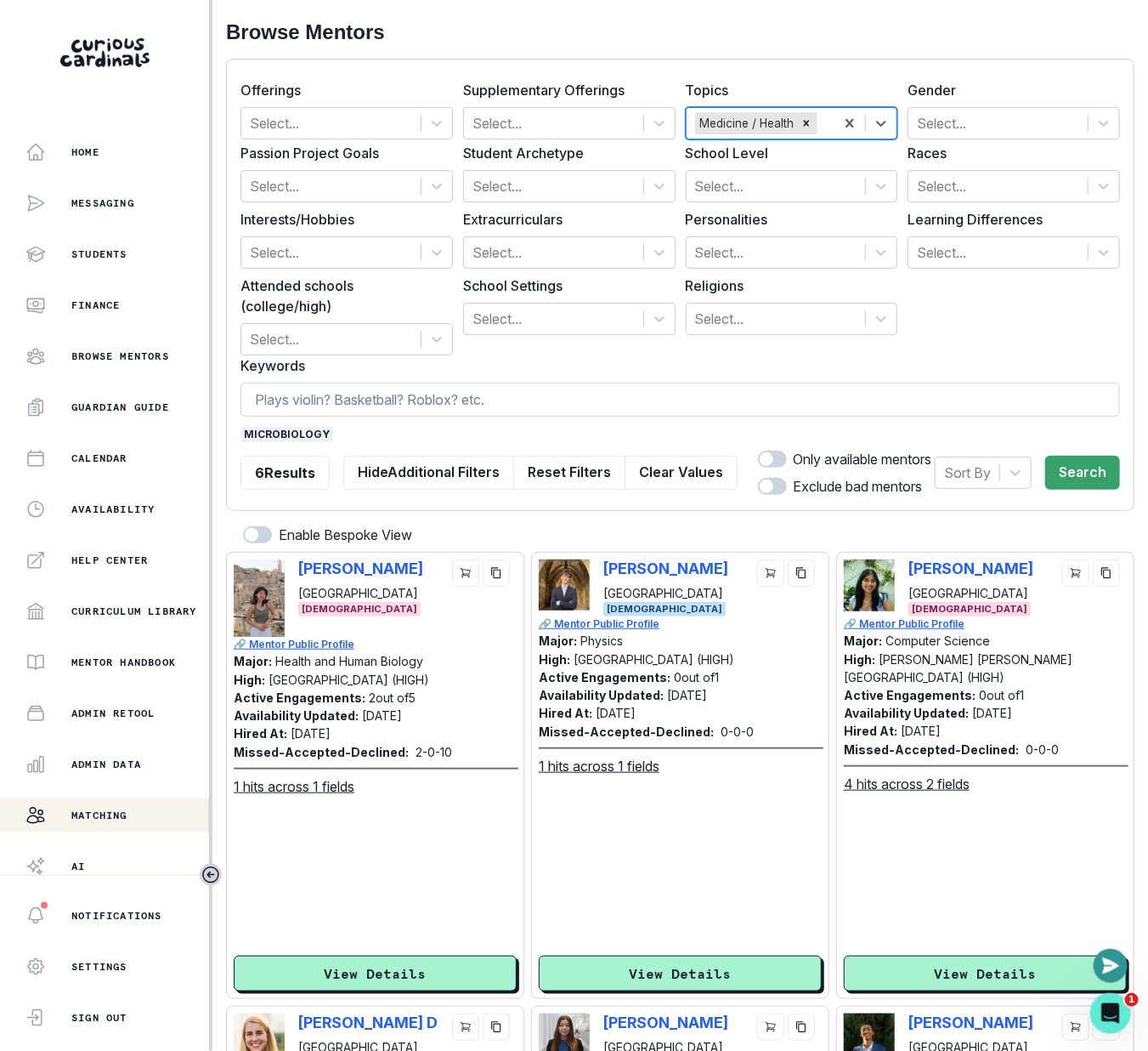
click at [588, 408] on input at bounding box center [680, 400] width 879 height 34
click at [1066, 464] on button "Search" at bounding box center [1082, 472] width 75 height 34
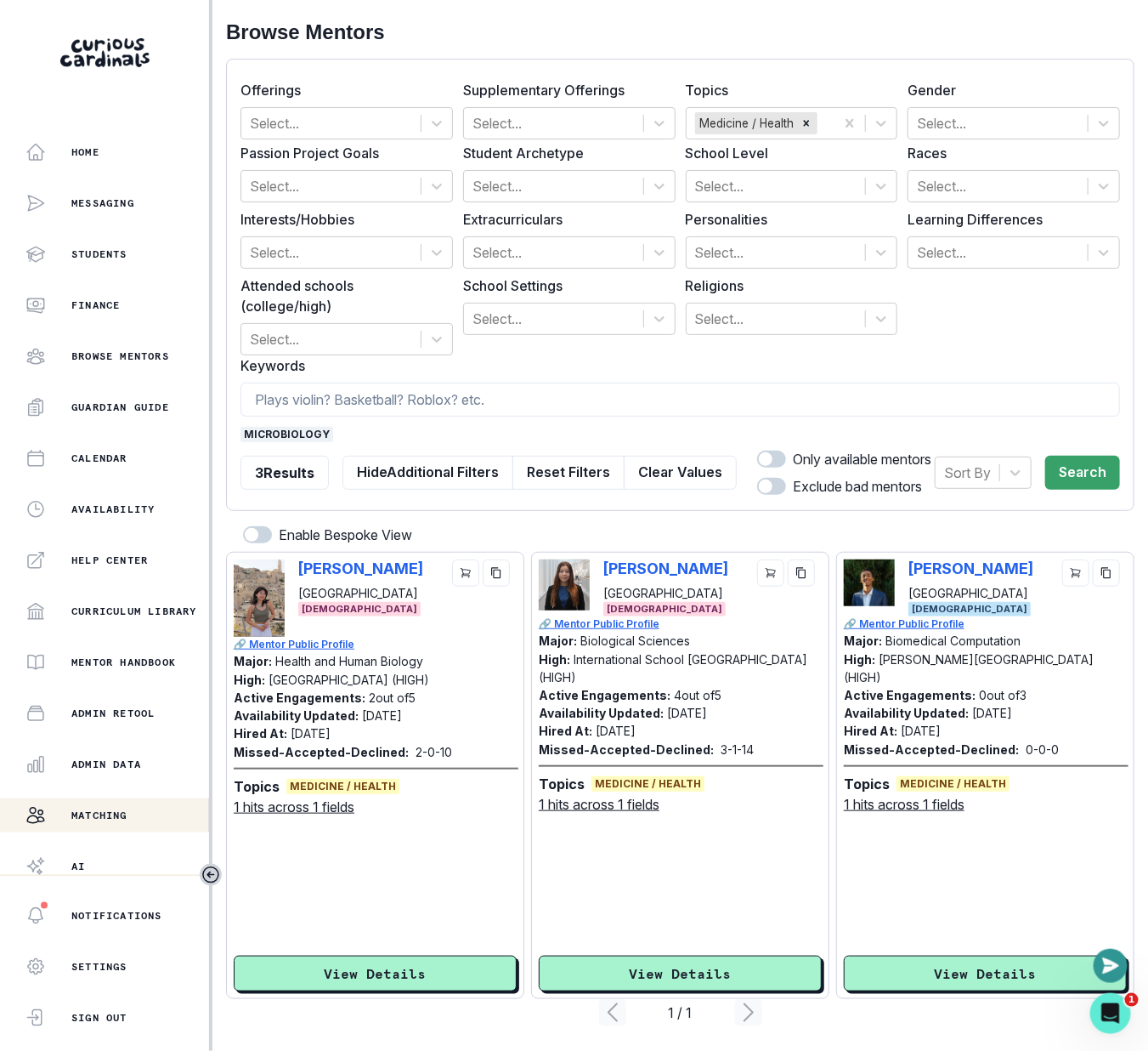
scroll to position [9, 0]
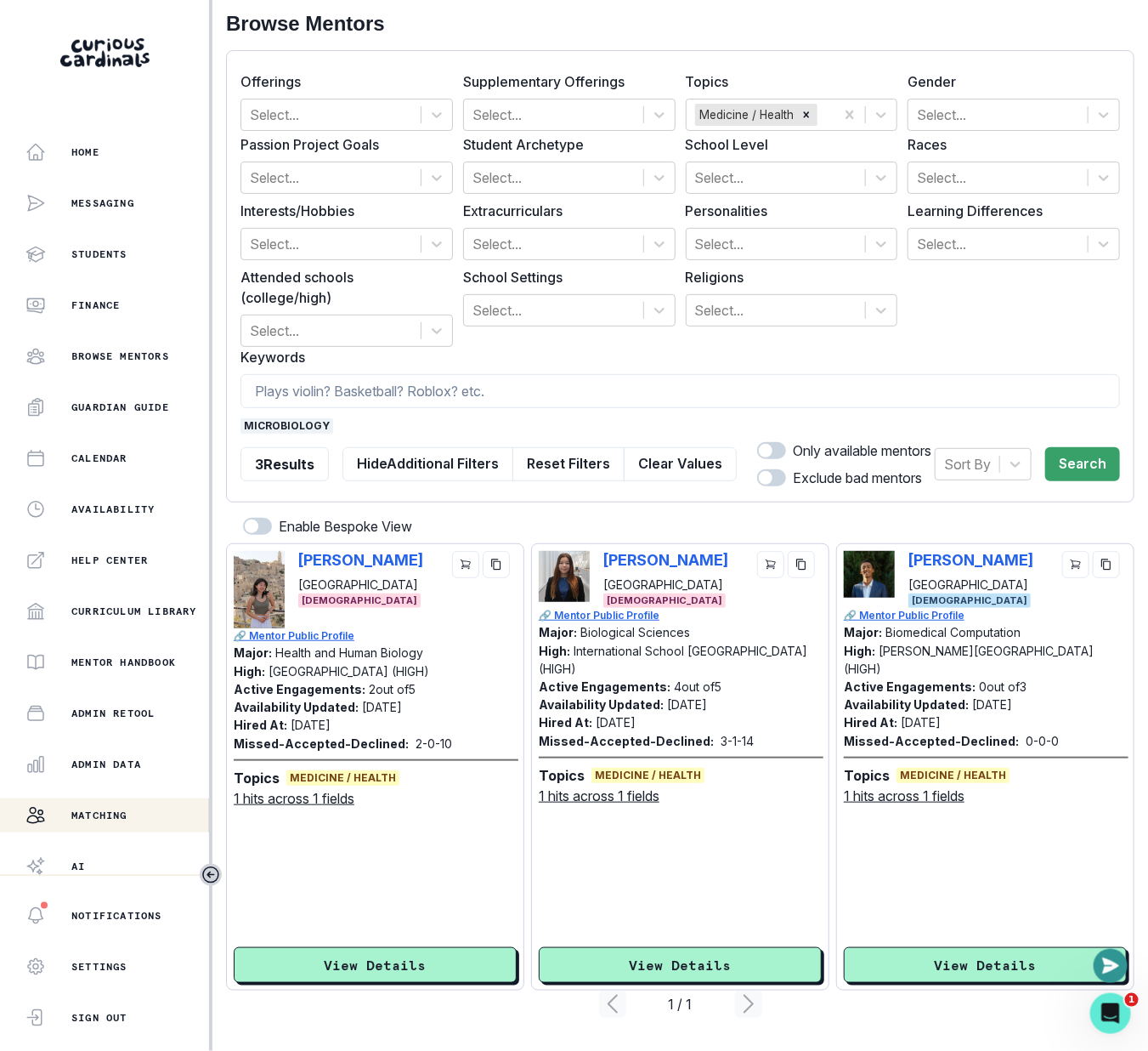
click at [269, 424] on span "microbiology" at bounding box center [287, 425] width 93 height 15
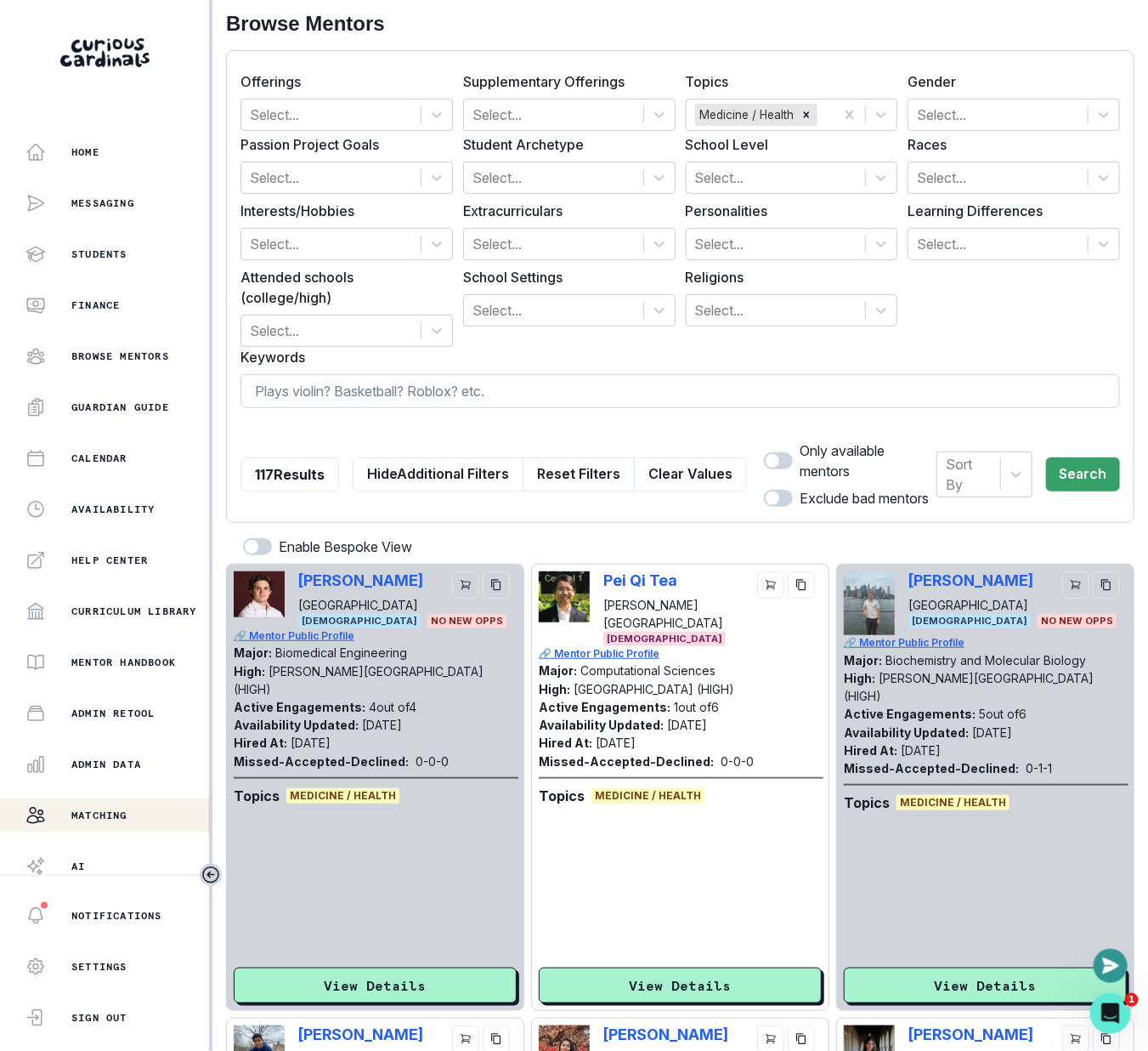
click at [333, 374] on input at bounding box center [680, 391] width 879 height 34
type input "biology"
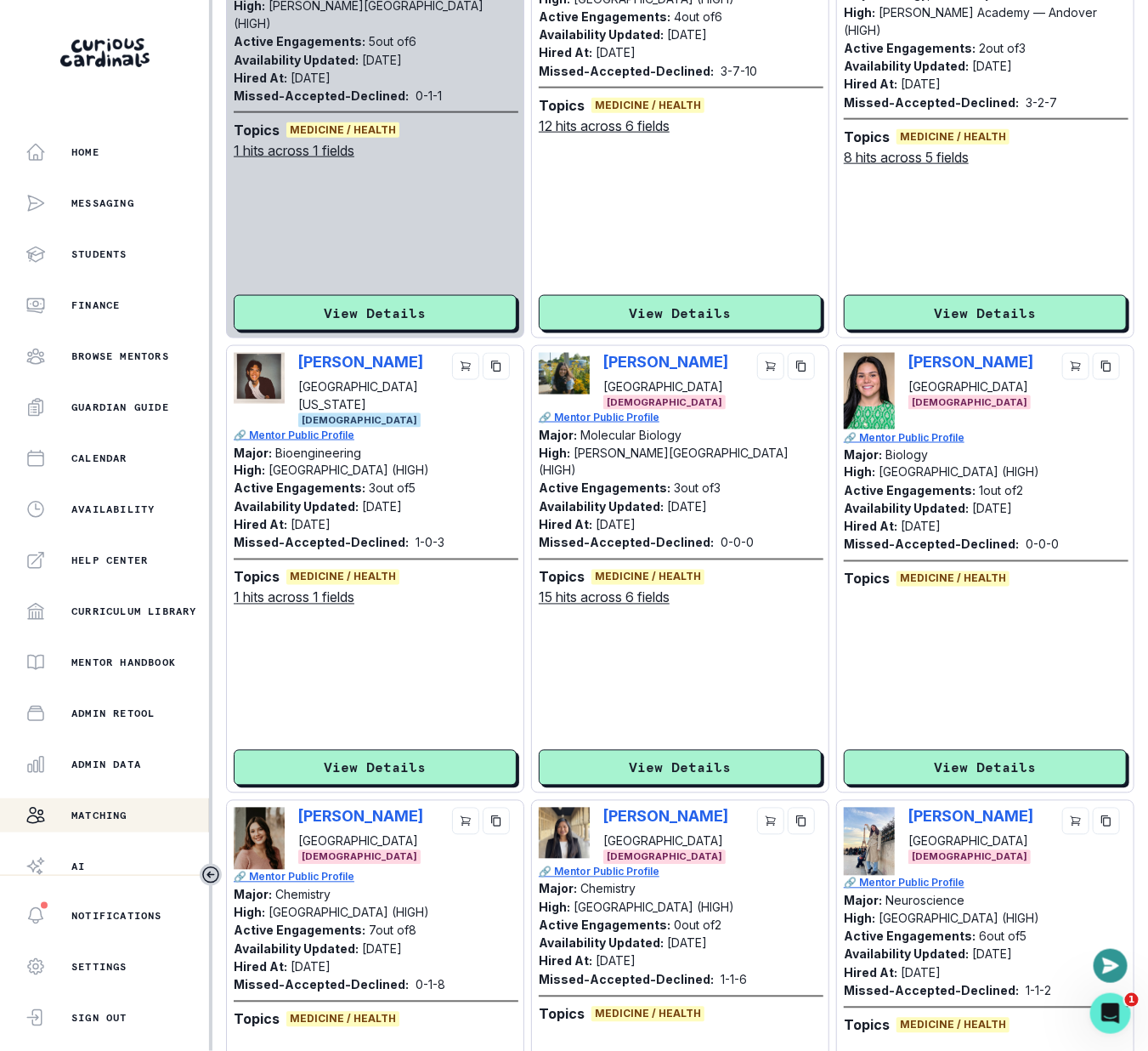
scroll to position [0, 0]
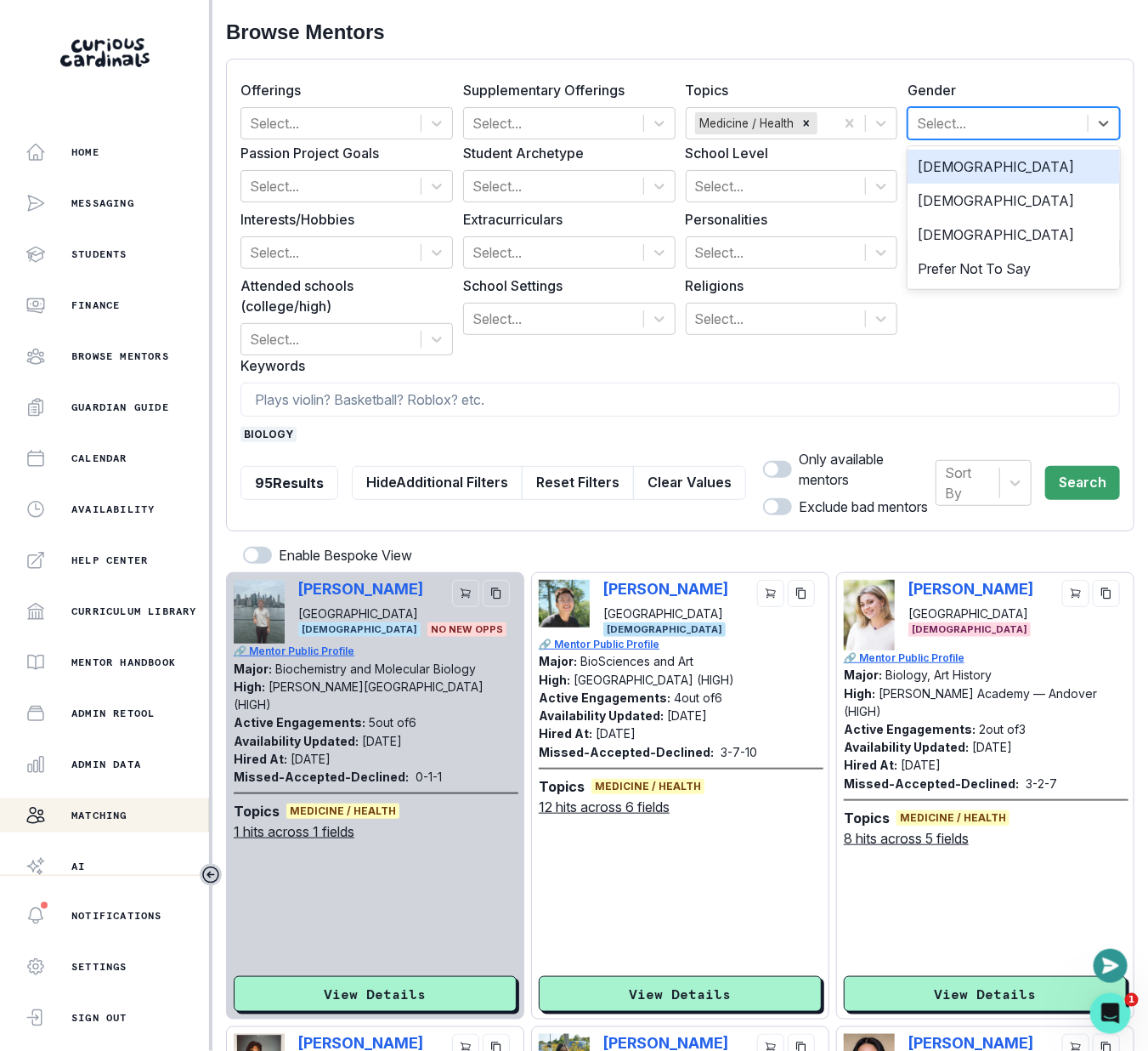
click at [1005, 124] on div at bounding box center [998, 123] width 162 height 24
click at [1000, 158] on div "[DEMOGRAPHIC_DATA]" at bounding box center [1014, 166] width 212 height 34
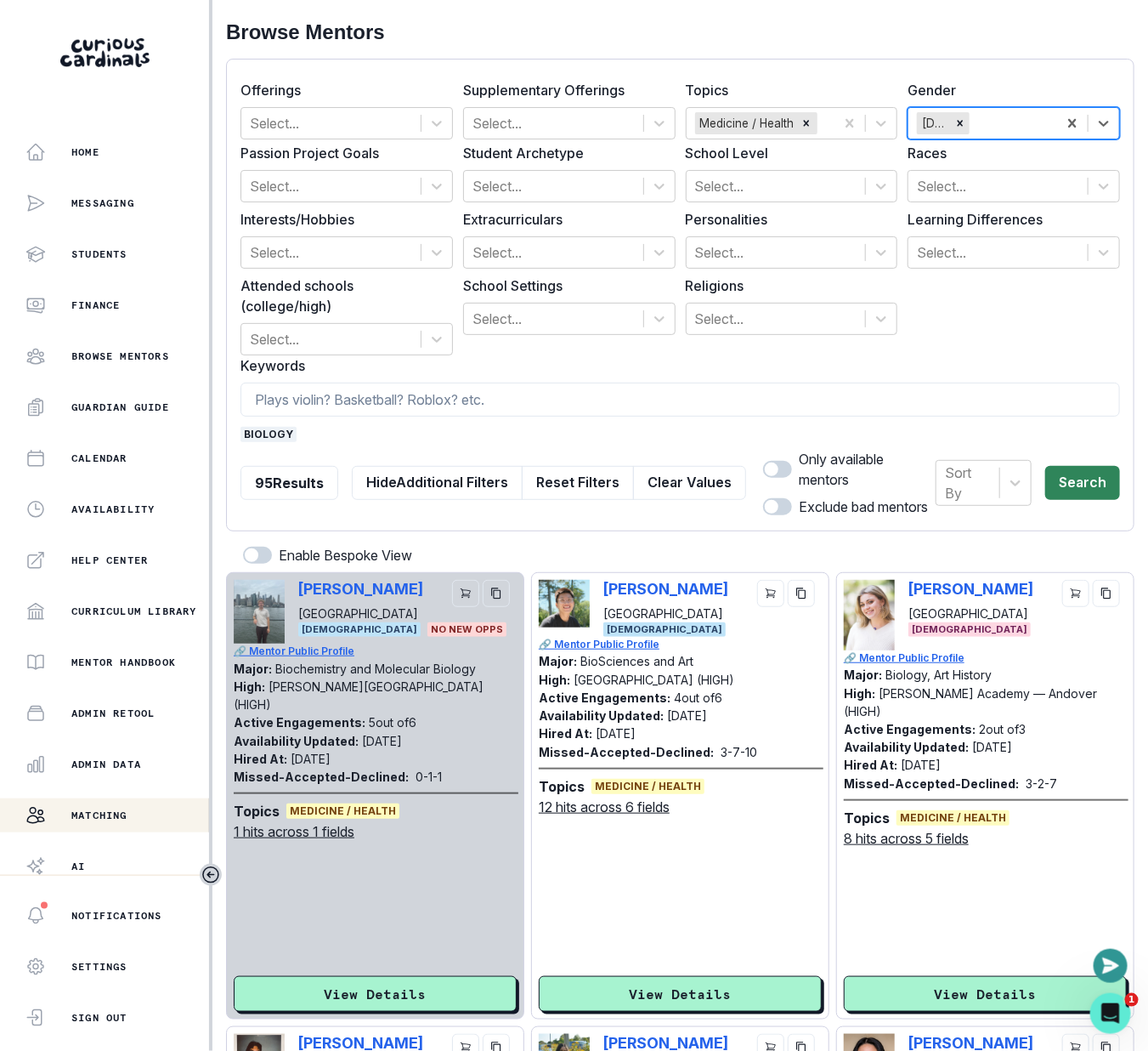
click at [1077, 486] on button "Search" at bounding box center [1082, 483] width 75 height 34
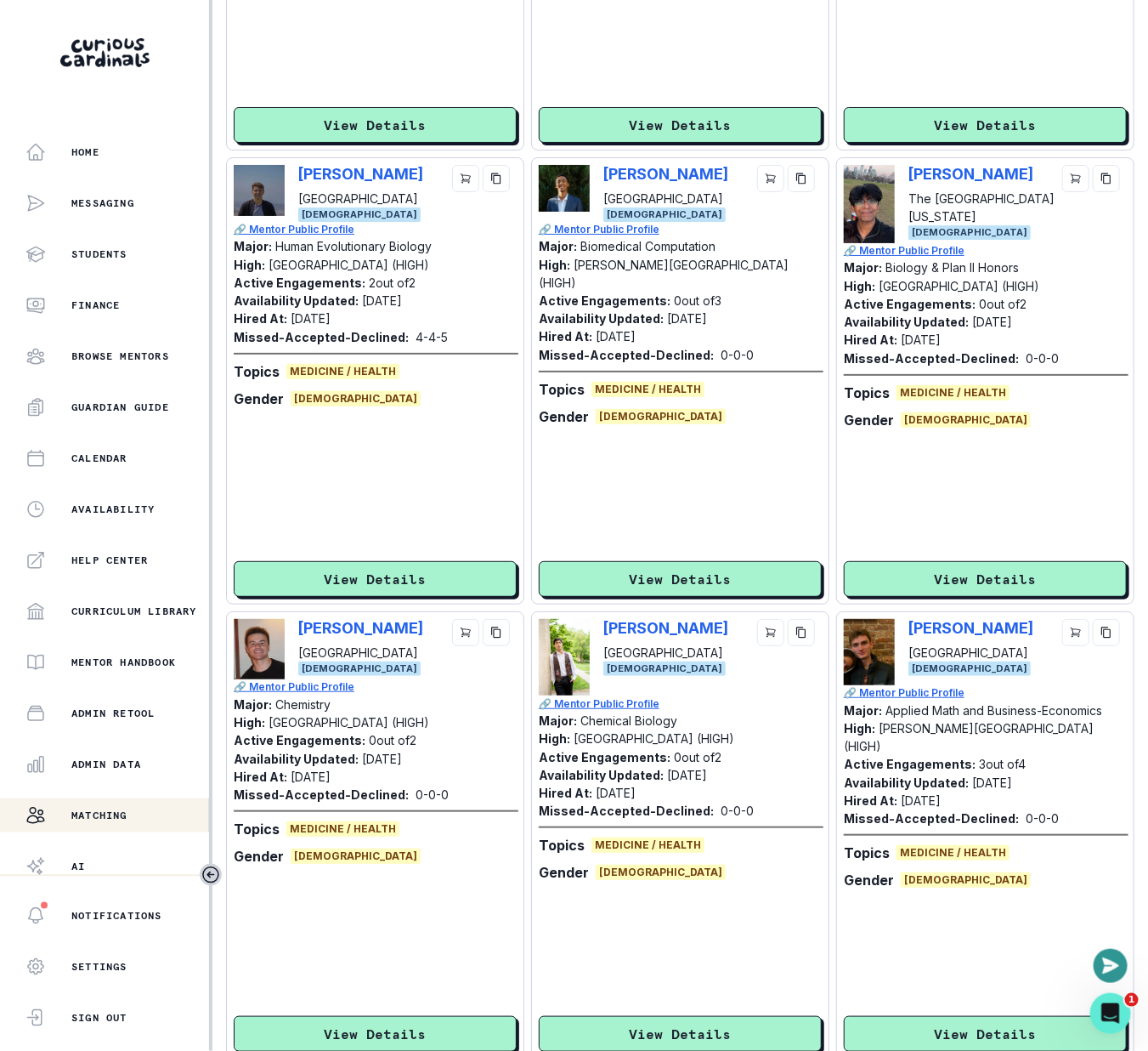
scroll to position [2380, 0]
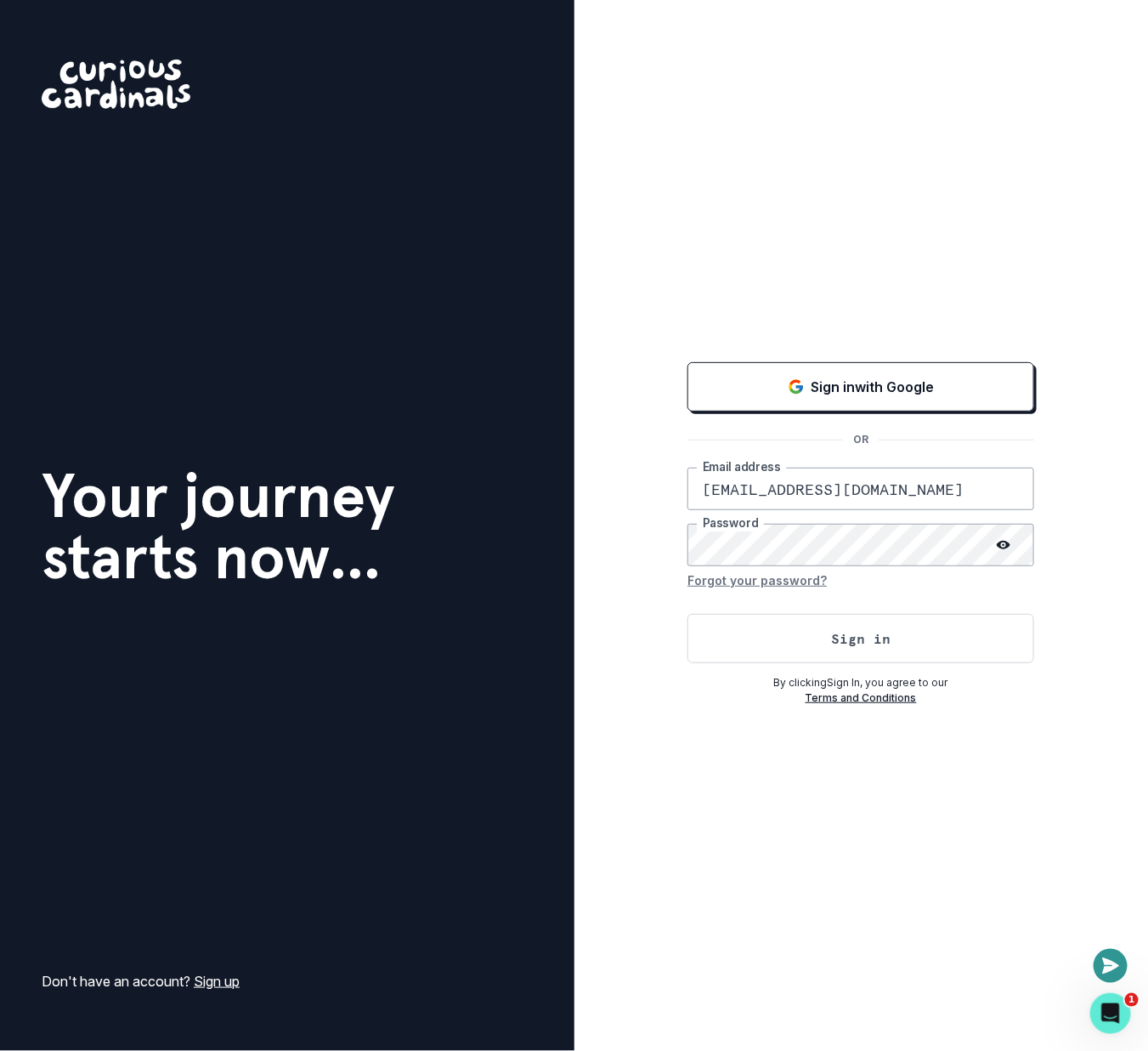
click at [829, 572] on form "[EMAIL_ADDRESS][DOMAIN_NAME] Email address Password Forgot your password? Sign …" at bounding box center [860, 565] width 347 height 196
click at [820, 648] on button "Sign in" at bounding box center [860, 638] width 347 height 49
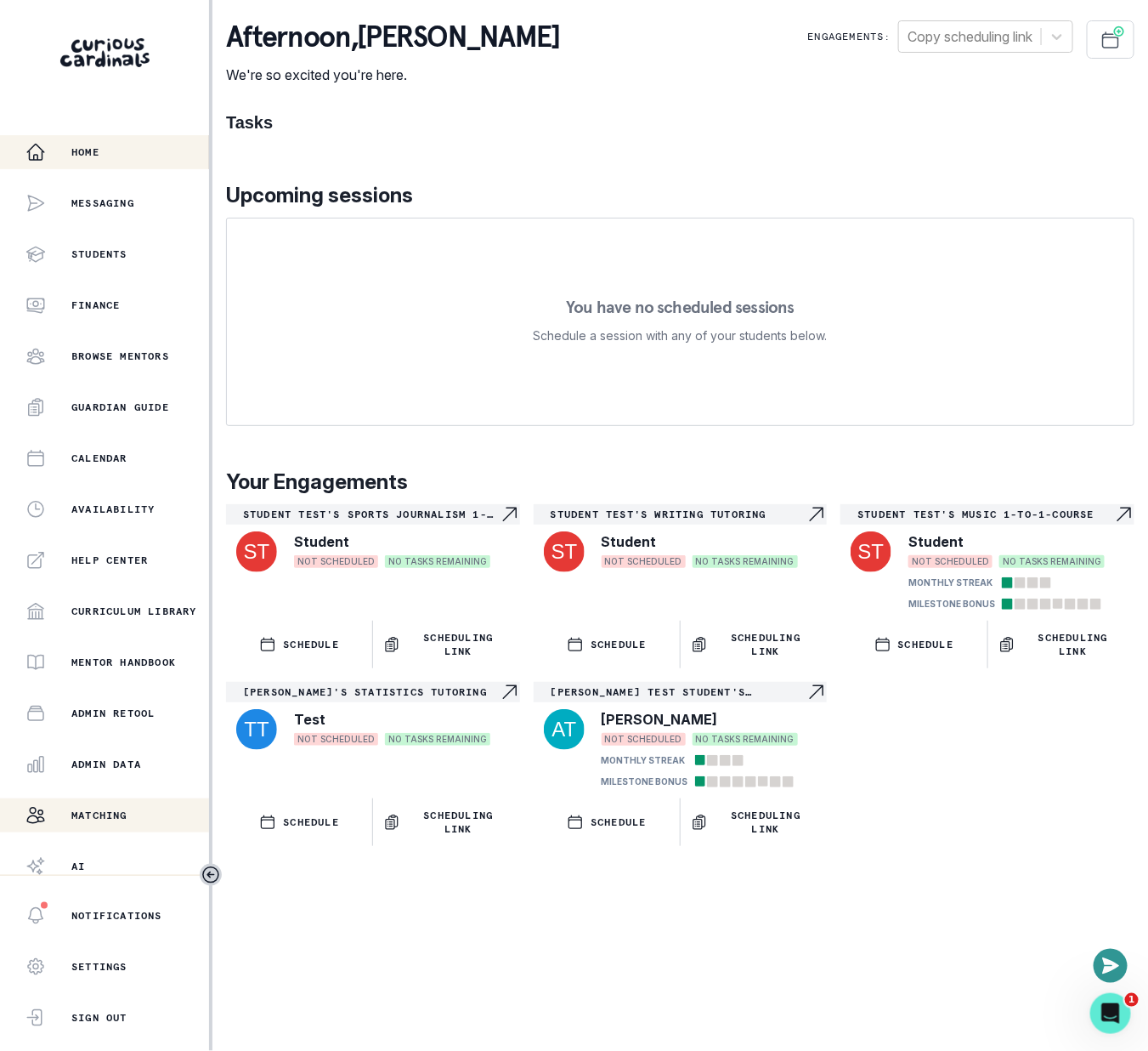
click at [109, 806] on div "Matching" at bounding box center [117, 815] width 183 height 20
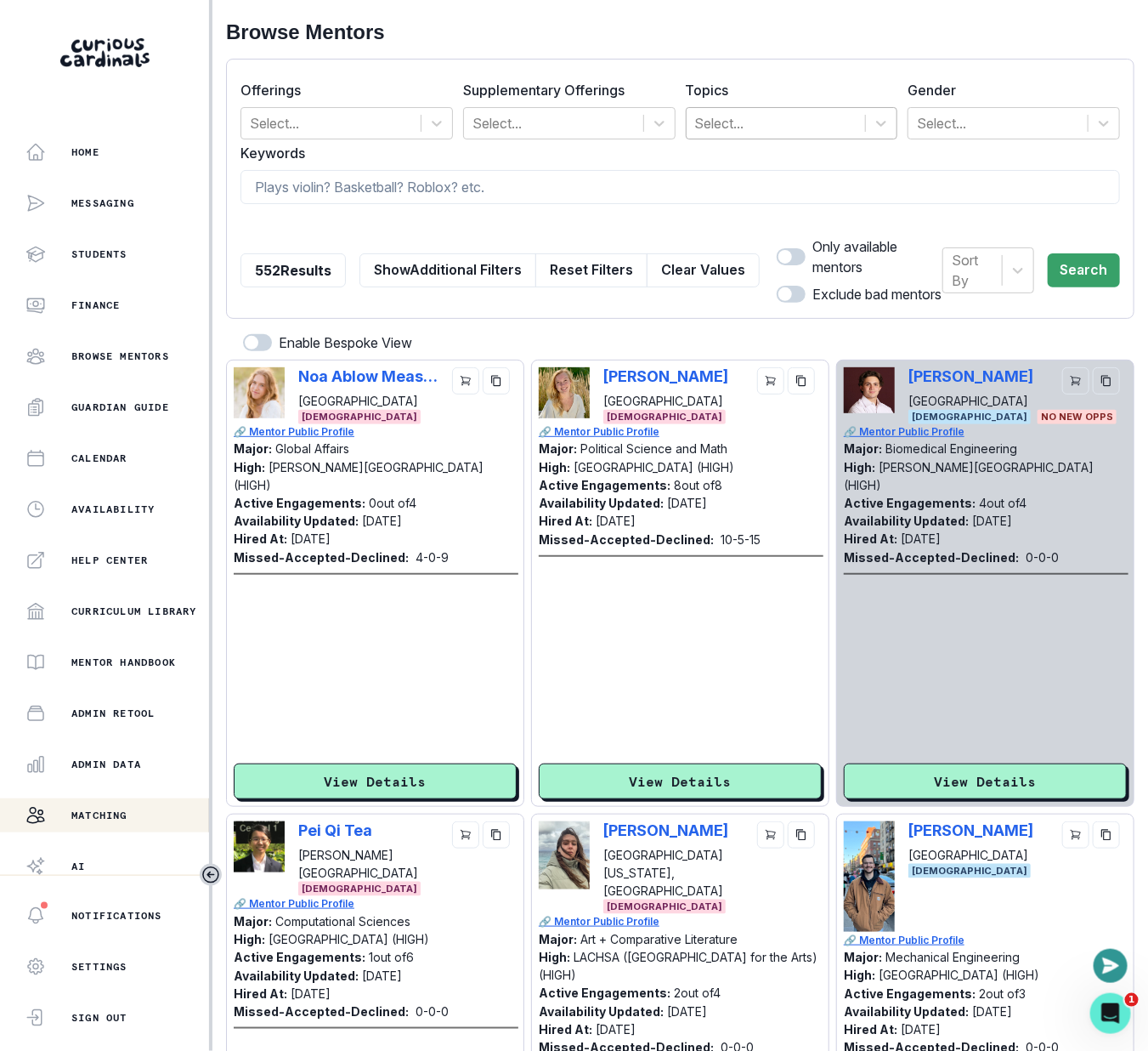
click at [774, 121] on div at bounding box center [776, 123] width 162 height 24
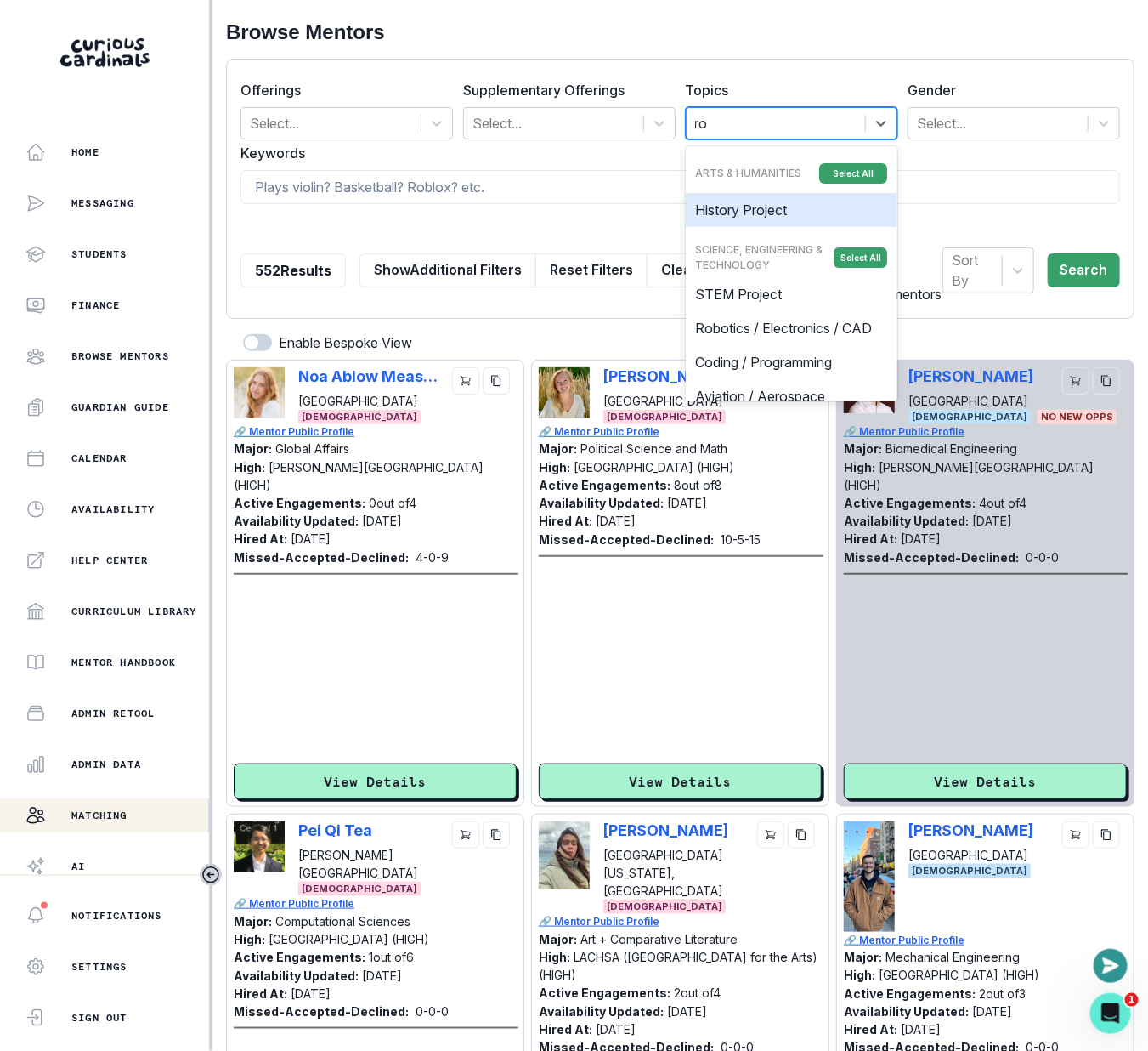
type input "rob"
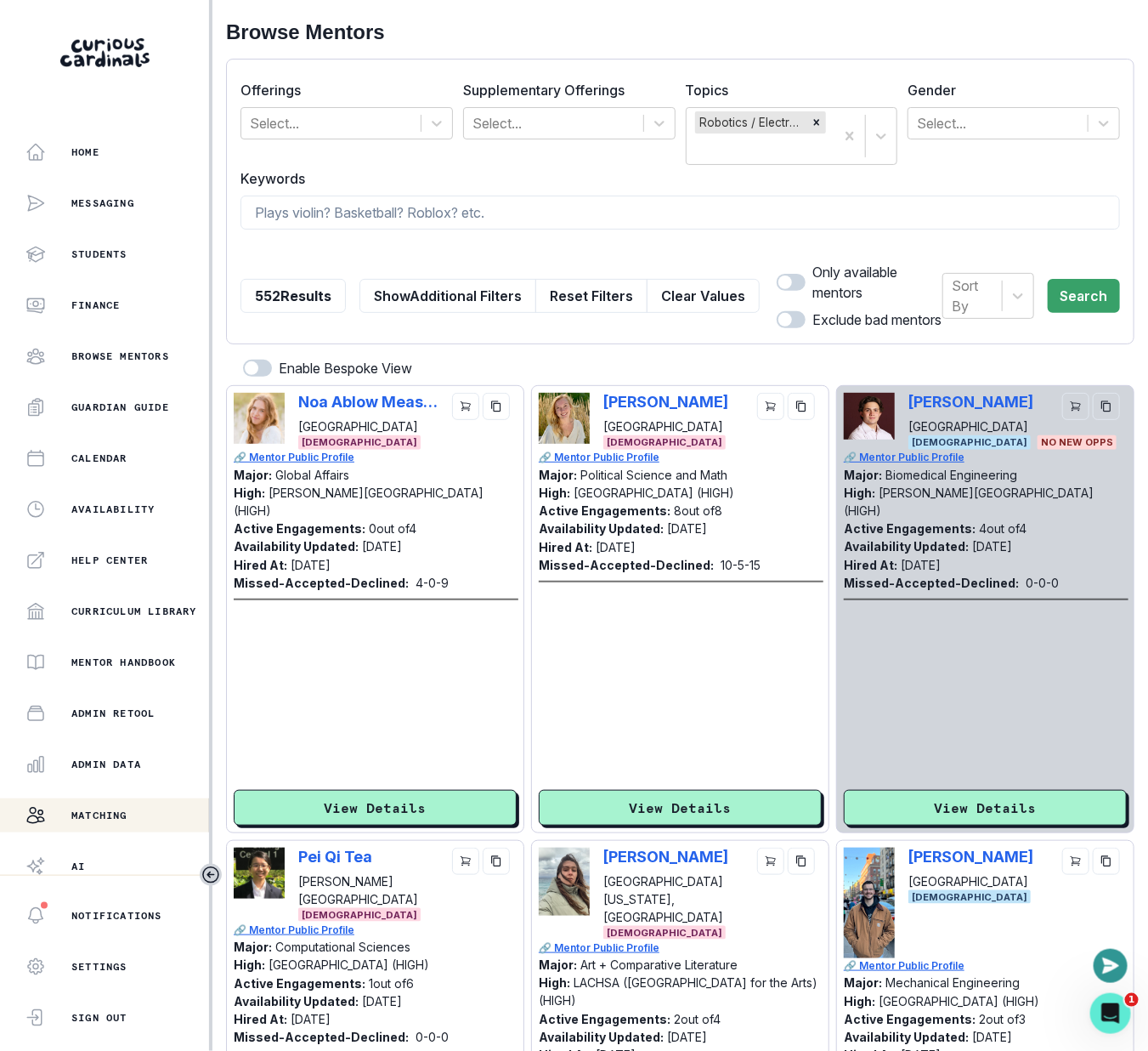
click at [1083, 275] on div "Sort By Search" at bounding box center [1031, 295] width 177 height 68
click at [1083, 289] on button "Search" at bounding box center [1084, 296] width 72 height 34
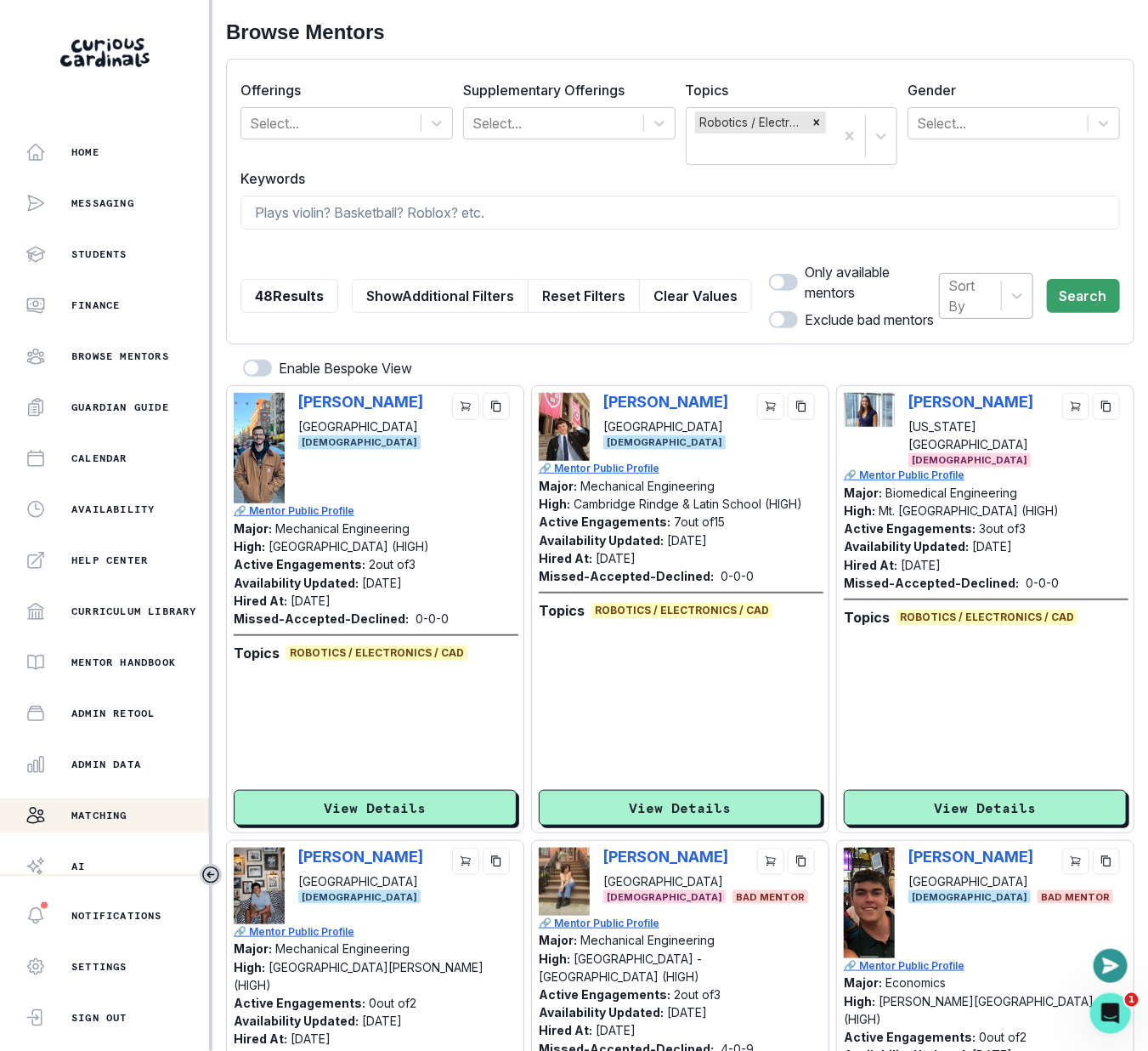
click at [978, 290] on div at bounding box center [971, 295] width 44 height 24
click at [1014, 356] on div "Hired at" at bounding box center [986, 346] width 94 height 34
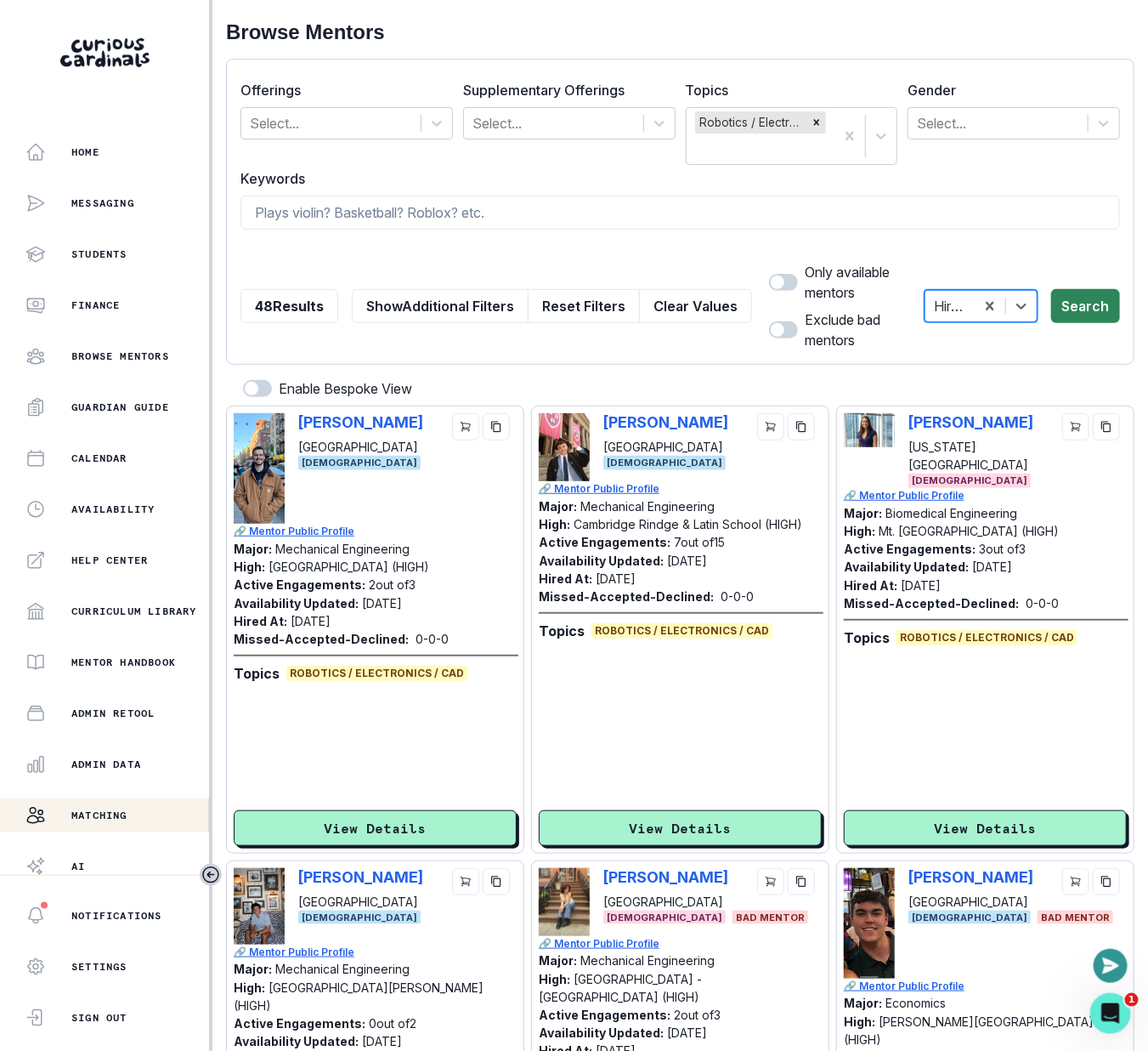
click at [1075, 306] on button "Search" at bounding box center [1086, 306] width 68 height 34
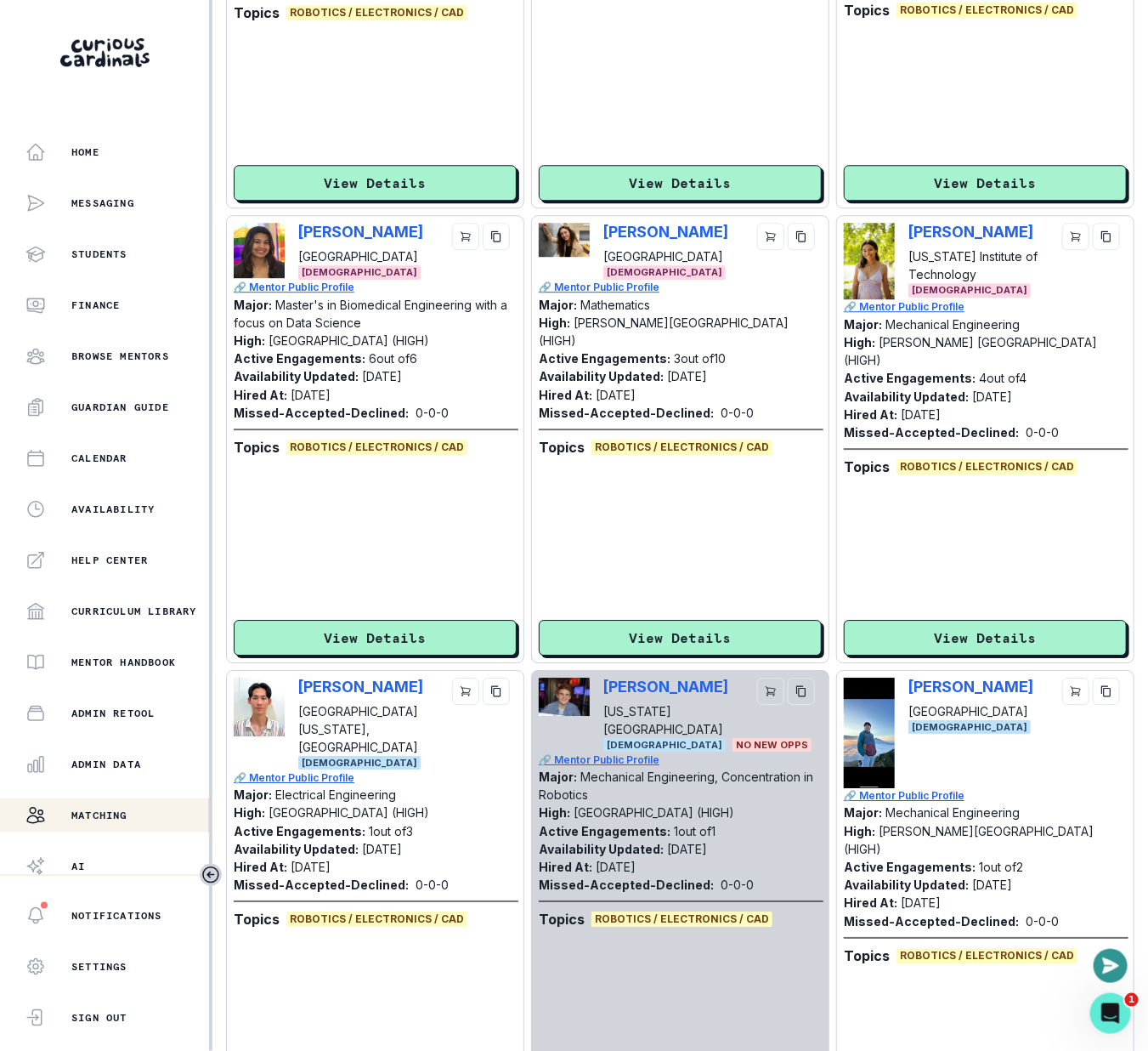
scroll to position [3934, 0]
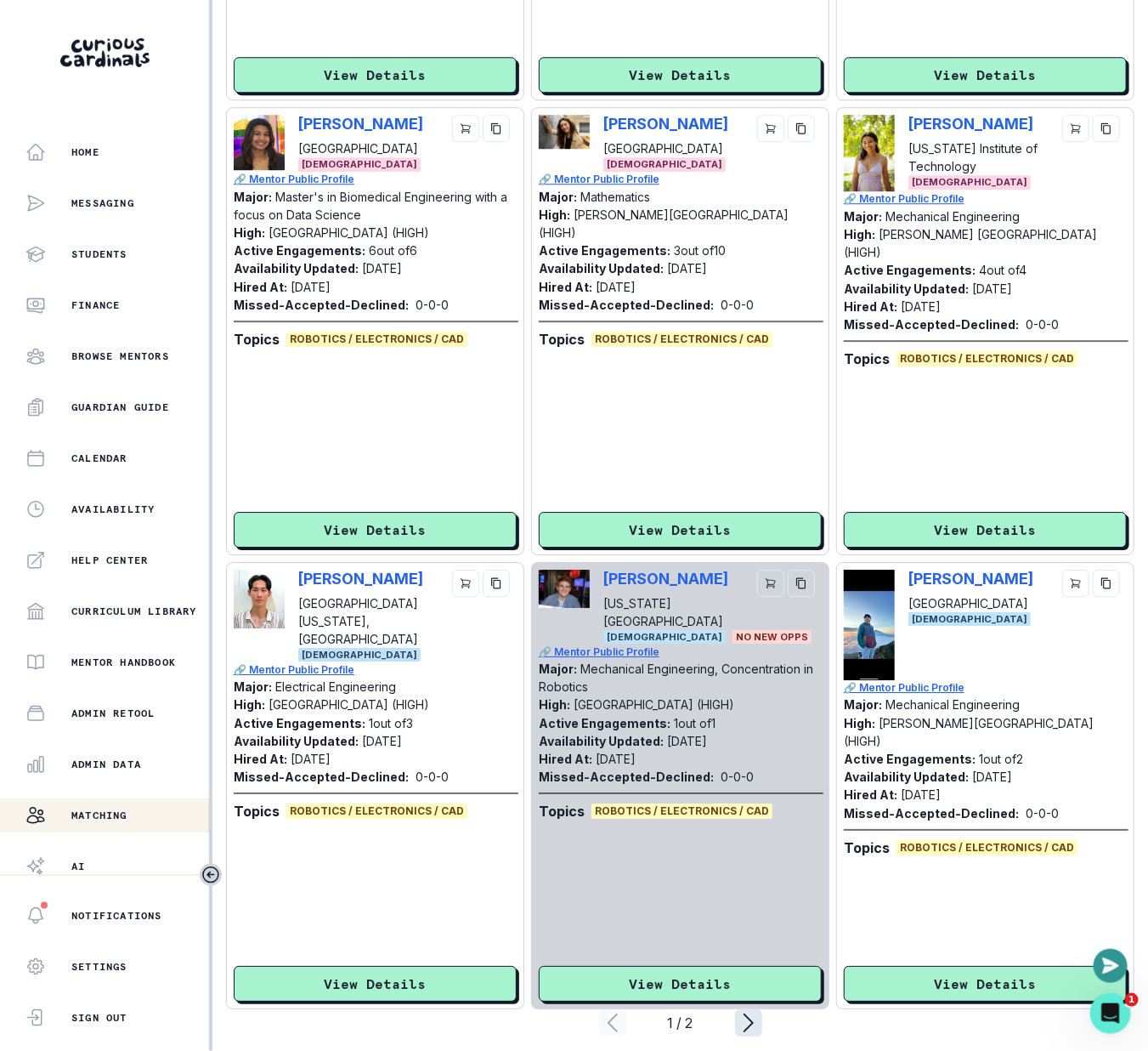
click at [743, 1010] on icon "page right" at bounding box center [749, 1023] width 27 height 27
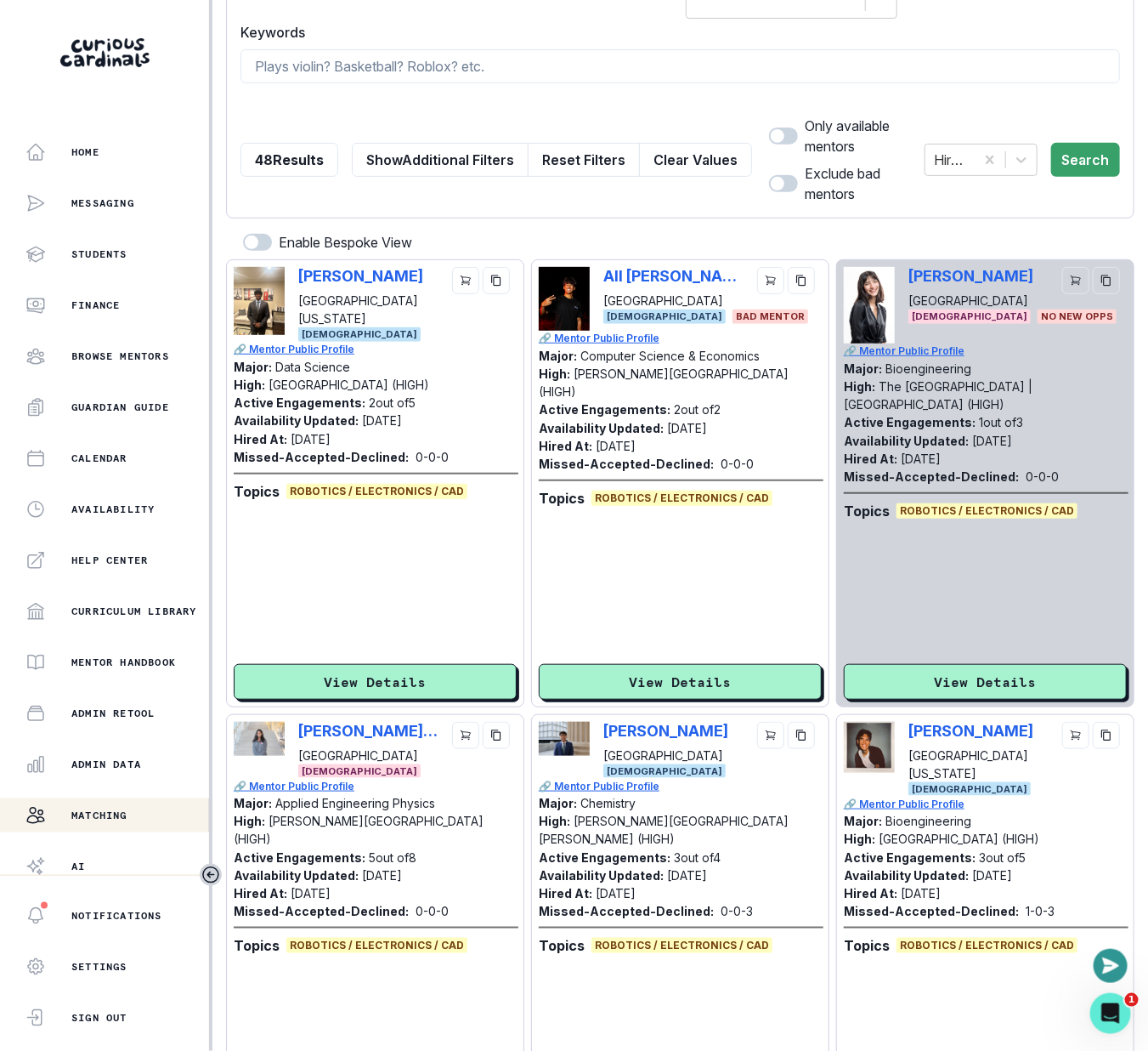
scroll to position [144, 0]
